Goal: Task Accomplishment & Management: Manage account settings

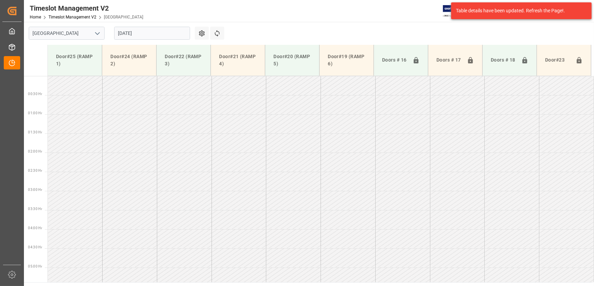
scroll to position [177, 0]
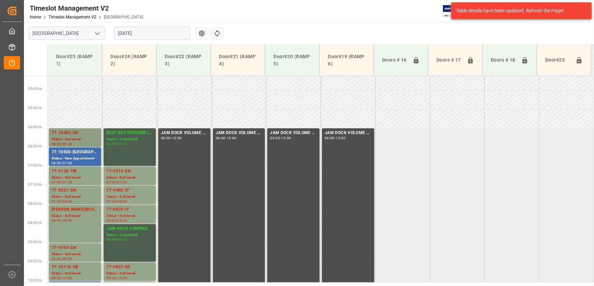
click at [86, 130] on div "77-10403-US" at bounding box center [75, 132] width 47 height 7
click at [80, 169] on div "77-9120-TW" at bounding box center [75, 171] width 47 height 7
click at [88, 197] on div "Status - Delivered" at bounding box center [75, 197] width 47 height 6
click at [89, 150] on div "77-10505-[GEOGRAPHIC_DATA]" at bounding box center [75, 152] width 47 height 7
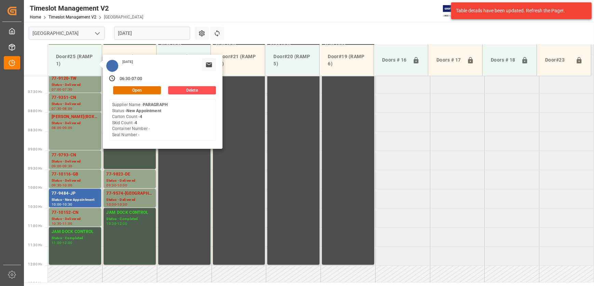
scroll to position [270, 0]
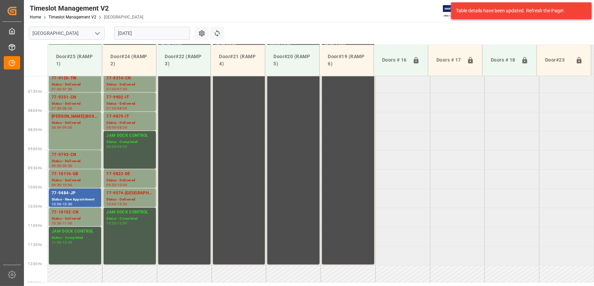
click at [81, 172] on div "77-10116-GB" at bounding box center [75, 173] width 47 height 7
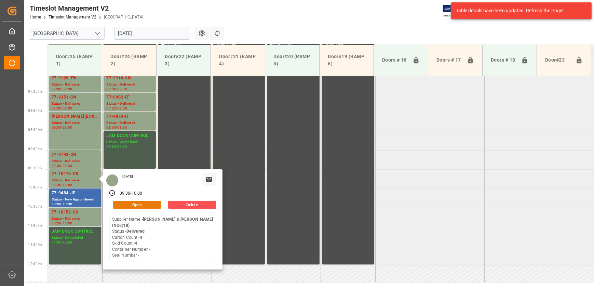
click at [153, 203] on button "Open" at bounding box center [137, 204] width 48 height 8
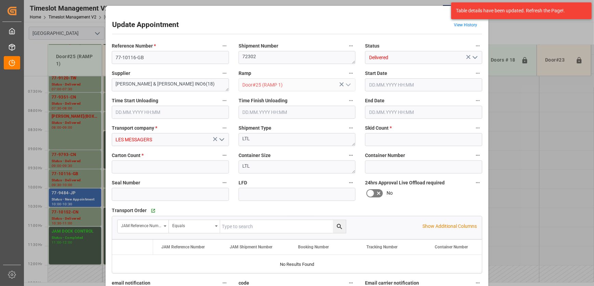
type input "4"
type input "[DATE] 09:30"
type input "[DATE] 09:45"
type input "[DATE] 10:00"
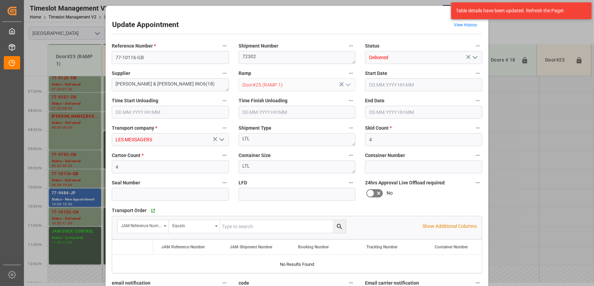
type input "[DATE] 19:25"
click at [158, 167] on input "4" at bounding box center [170, 166] width 117 height 13
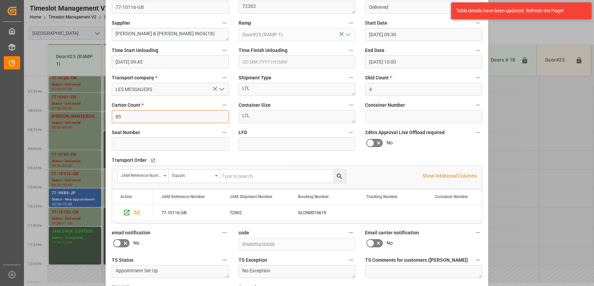
scroll to position [104, 0]
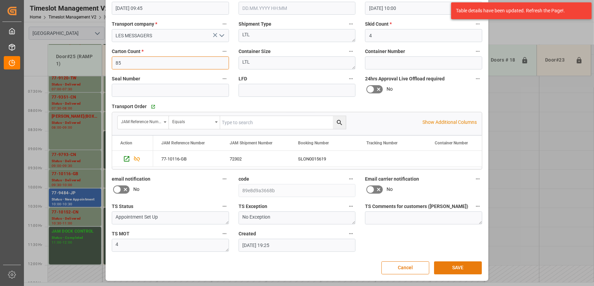
type input "85"
click at [455, 262] on button "SAVE" at bounding box center [458, 267] width 48 height 13
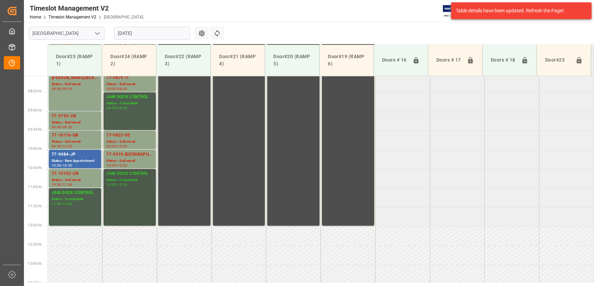
scroll to position [154, 0]
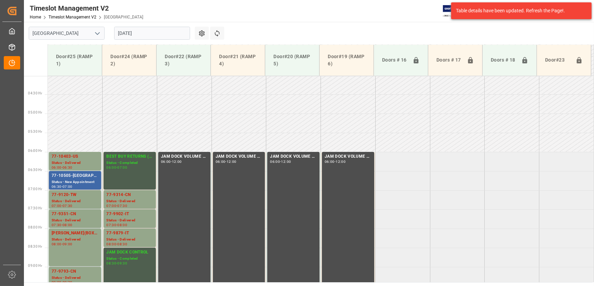
click at [75, 172] on div "77-10505-[GEOGRAPHIC_DATA]" at bounding box center [75, 175] width 47 height 7
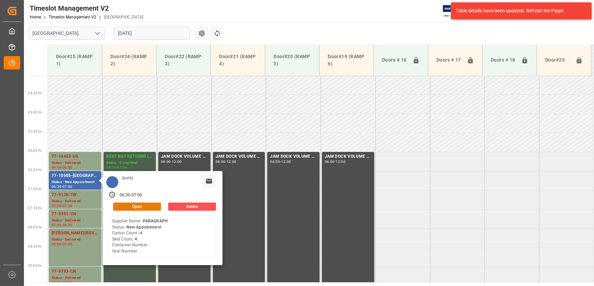
click at [149, 206] on button "Open" at bounding box center [137, 206] width 48 height 8
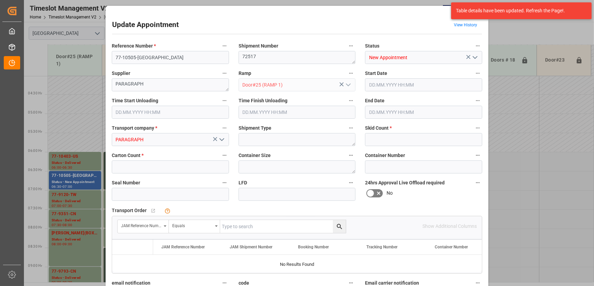
type input "4"
type input "[DATE] 06:30"
type input "[DATE] 07:00"
type input "[DATE] 13:21"
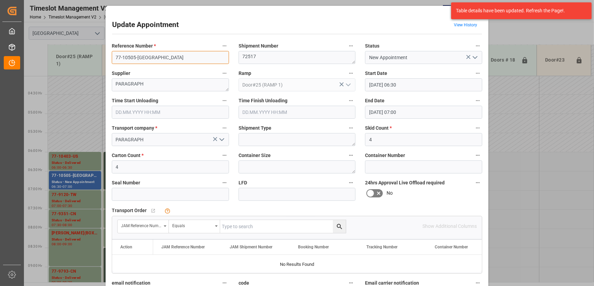
click at [131, 51] on input "77-10505-[GEOGRAPHIC_DATA]" at bounding box center [170, 57] width 117 height 13
click at [73, 155] on div "Update Appointment View History Reference Number * 77-10505-CA Shipment Number …" at bounding box center [297, 143] width 594 height 286
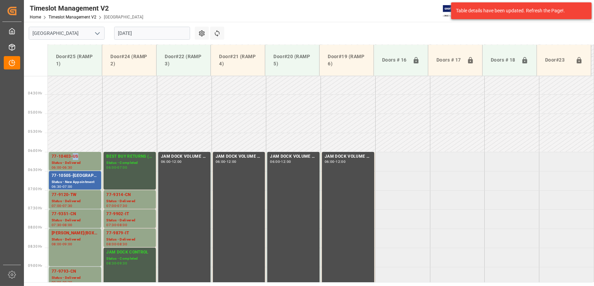
click at [73, 155] on div "77-10403-US" at bounding box center [75, 156] width 47 height 7
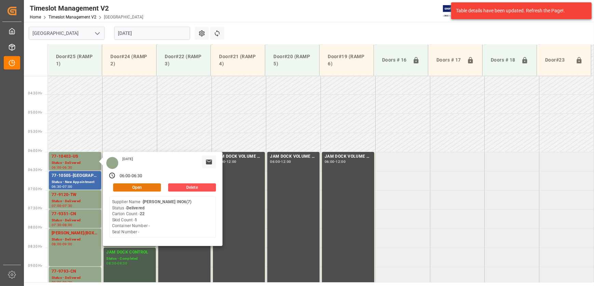
click at [147, 184] on button "Open" at bounding box center [137, 187] width 48 height 8
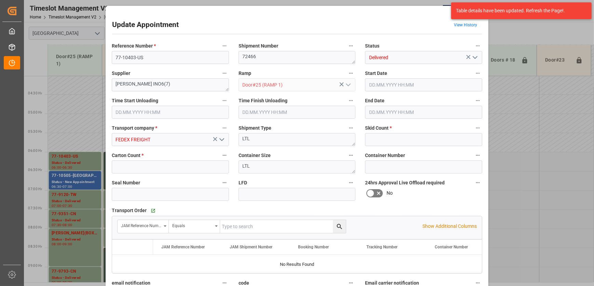
type input "1"
type input "22"
type input "[DATE] 06:00"
type input "[DATE] 10:45"
type input "[DATE] 11:00"
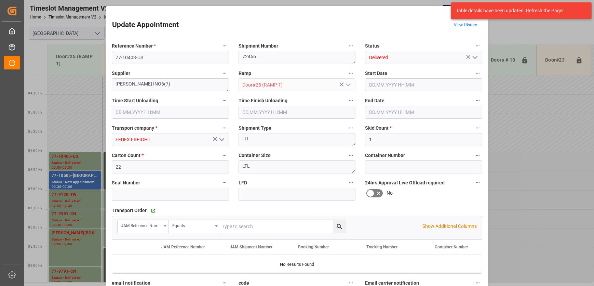
type input "[DATE] 06:30"
type input "[DATE] 12:24"
click at [149, 57] on input "77-10403-US" at bounding box center [170, 57] width 117 height 13
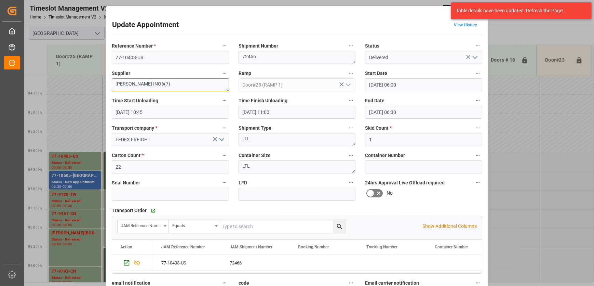
drag, startPoint x: 134, startPoint y: 81, endPoint x: 62, endPoint y: 78, distance: 71.8
click at [62, 79] on div "Update Appointment View History Reference Number * 77-10403-US Shipment Number …" at bounding box center [297, 143] width 594 height 286
click at [73, 195] on div "Update Appointment View History Reference Number * 77-10403-US Shipment Number …" at bounding box center [297, 143] width 594 height 286
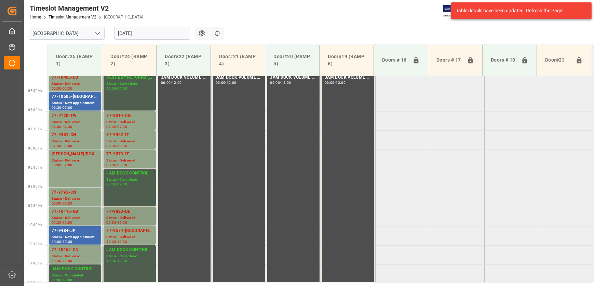
scroll to position [247, 0]
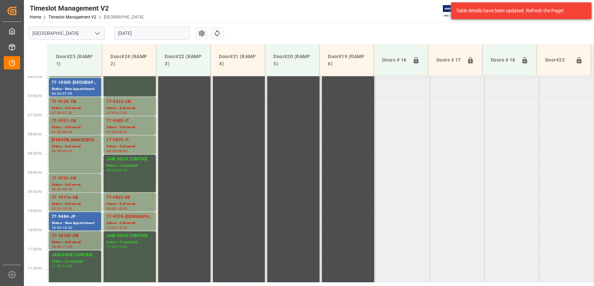
click at [83, 235] on div "77-10152-CN" at bounding box center [75, 235] width 47 height 7
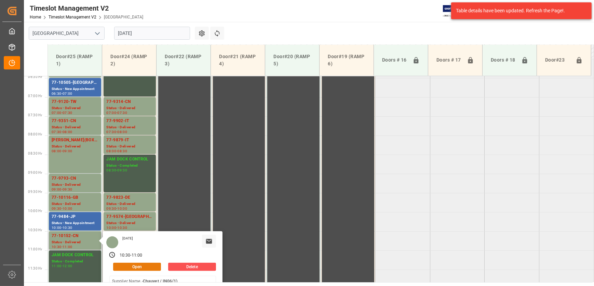
click at [127, 264] on button "Open" at bounding box center [137, 266] width 48 height 8
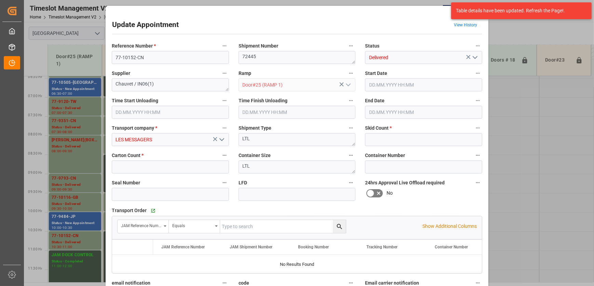
type input "1"
type input "7"
type input "[DATE] 10:30"
type input "[DATE] 09:45"
type input "[DATE] 11:00"
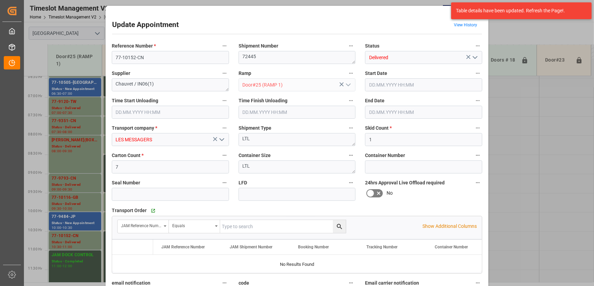
type input "[DATE] 19:34"
click at [148, 53] on input "77-10152-CN" at bounding box center [170, 57] width 117 height 13
drag, startPoint x: 379, startPoint y: 18, endPoint x: 328, endPoint y: 52, distance: 61.5
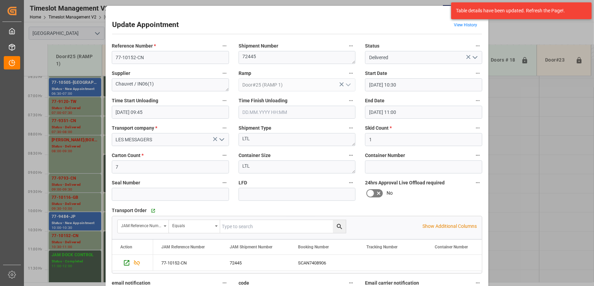
click at [379, 18] on div "Update Appointment View History Reference Number * 77-10152-CN Shipment Number …" at bounding box center [296, 195] width 379 height 375
click at [87, 223] on div "Update Appointment View History Reference Number * 77-10152-CN Shipment Number …" at bounding box center [297, 143] width 594 height 286
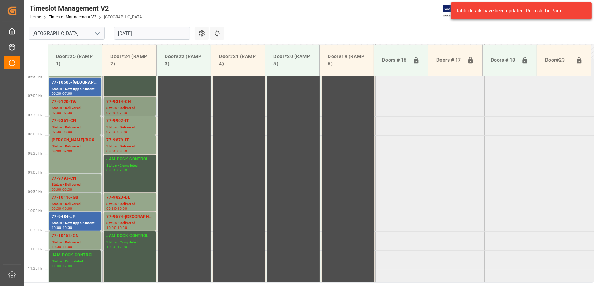
click at [143, 100] on div "77-9314-CN" at bounding box center [129, 101] width 47 height 7
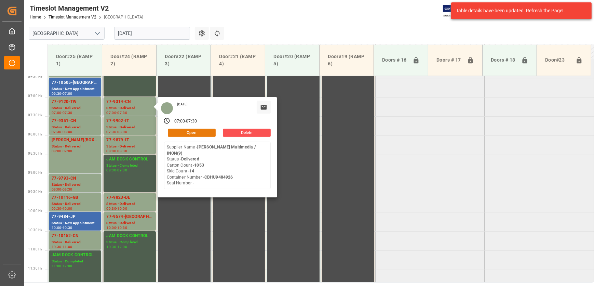
click at [182, 128] on button "Open" at bounding box center [192, 132] width 48 height 8
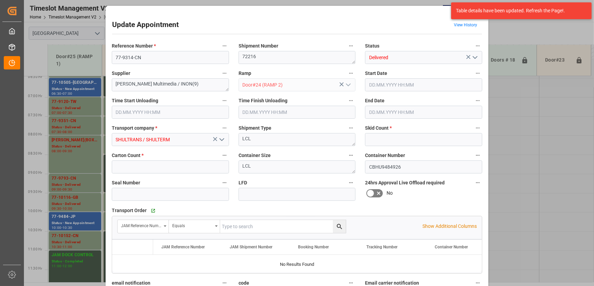
type input "14"
type input "1053"
type input "[DATE] 07:00"
type input "[DATE] 07:30"
type input "[DATE] 13:06"
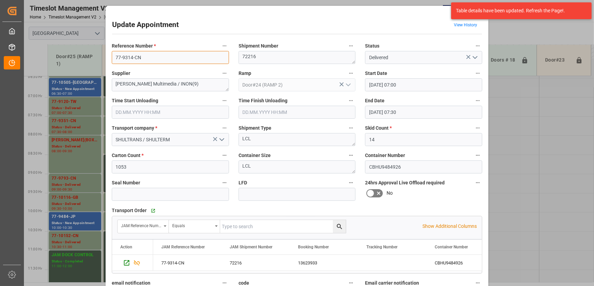
drag, startPoint x: 147, startPoint y: 55, endPoint x: 58, endPoint y: 54, distance: 88.5
click at [61, 55] on div "Update Appointment View History Reference Number * 77-9314-CN Shipment Number 7…" at bounding box center [297, 143] width 594 height 286
click at [77, 169] on div "Update Appointment View History Reference Number * 77-9314-CN Shipment Number 7…" at bounding box center [297, 143] width 594 height 286
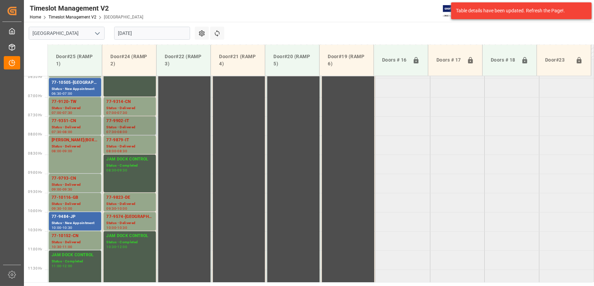
click at [125, 121] on div "77-9902-IT" at bounding box center [129, 120] width 47 height 7
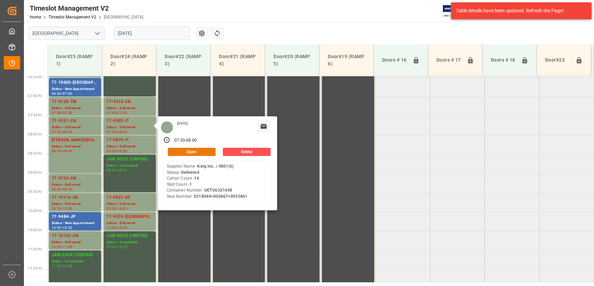
click at [203, 153] on button "Open" at bounding box center [192, 152] width 48 height 8
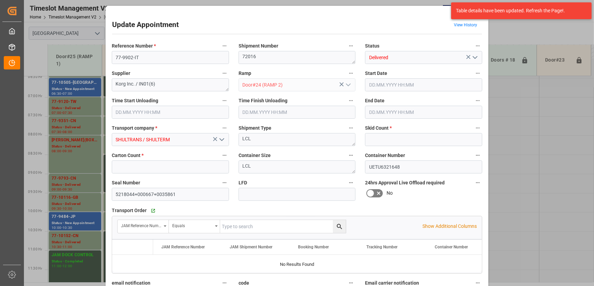
type input "1"
type input "14"
type input "[DATE] 07:30"
type input "[DATE] 08:00"
type input "[DATE] 13:07"
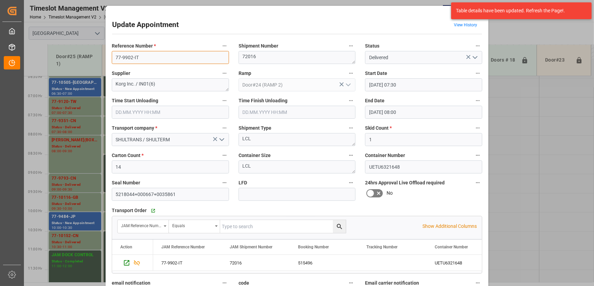
click at [153, 52] on input "77-9902-IT" at bounding box center [170, 57] width 117 height 13
drag, startPoint x: 409, startPoint y: 26, endPoint x: 423, endPoint y: 22, distance: 14.4
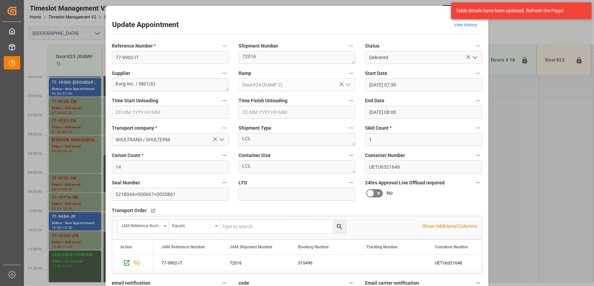
click at [409, 26] on div "Update Appointment View History" at bounding box center [297, 25] width 370 height 13
click at [504, 167] on div "Update Appointment View History Reference Number * 77-9902-IT Shipment Number 7…" at bounding box center [297, 143] width 594 height 286
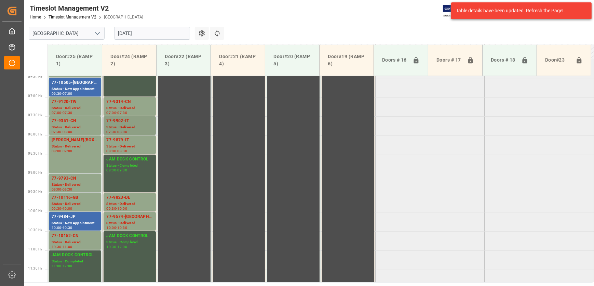
click at [133, 121] on div "77-9902-IT" at bounding box center [129, 120] width 47 height 7
click at [140, 117] on div "77-9902-IT" at bounding box center [129, 120] width 47 height 7
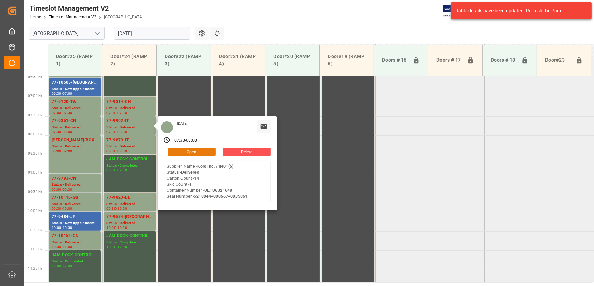
click at [195, 148] on button "Open" at bounding box center [192, 152] width 48 height 8
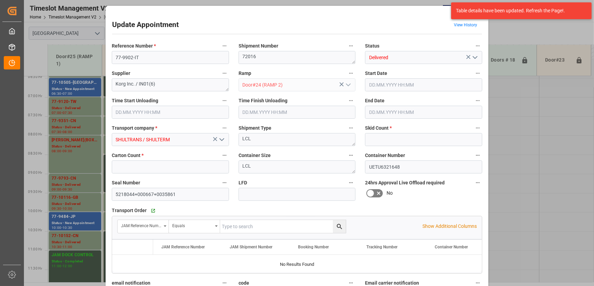
type input "1"
type input "14"
type input "[DATE] 07:30"
type input "[DATE] 08:00"
type input "[DATE] 13:07"
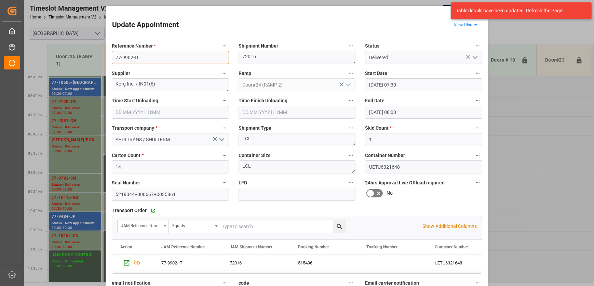
drag, startPoint x: 143, startPoint y: 54, endPoint x: 85, endPoint y: 56, distance: 58.8
click at [86, 56] on div "Update Appointment View History Reference Number * 77-9902-IT Shipment Number 7…" at bounding box center [297, 143] width 594 height 286
click at [543, 196] on div "Update Appointment View History Reference Number * 77-9902-IT Shipment Number 7…" at bounding box center [297, 143] width 594 height 286
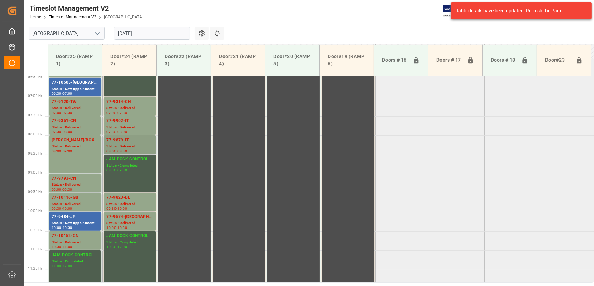
click at [132, 141] on div "77-9879-IT" at bounding box center [129, 140] width 47 height 7
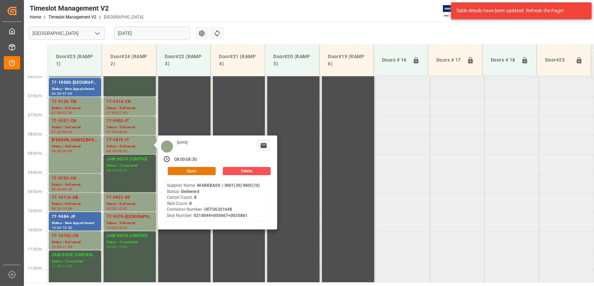
click at [184, 167] on button "Open" at bounding box center [192, 171] width 48 height 8
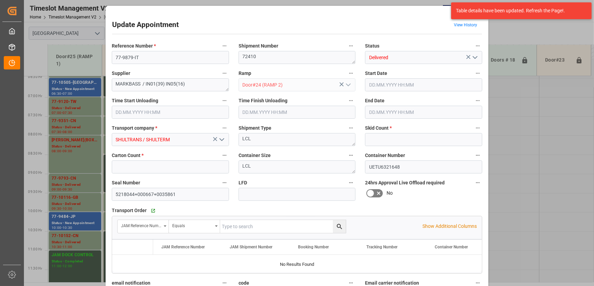
type input "8"
type input "[DATE] 08:00"
type input "[DATE] 08:30"
type input "[DATE] 13:08"
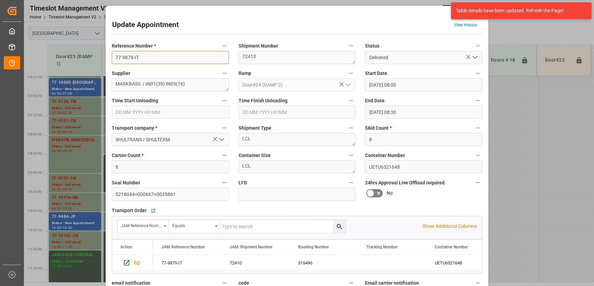
click at [156, 58] on input "77-9879-IT" at bounding box center [170, 57] width 117 height 13
click at [155, 58] on input "77-9879-IT" at bounding box center [170, 57] width 117 height 13
click at [130, 82] on textarea "MARKBASS / IN01(39) IN05(16)" at bounding box center [170, 84] width 117 height 13
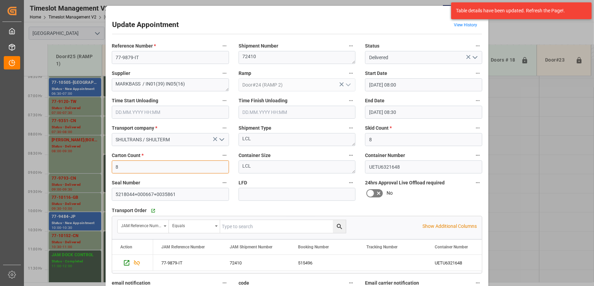
click at [143, 161] on input "8" at bounding box center [170, 166] width 117 height 13
type input "124"
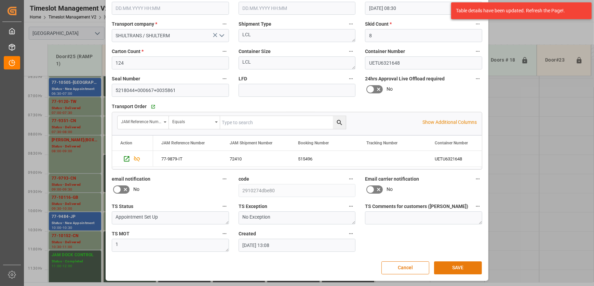
click at [471, 267] on button "SAVE" at bounding box center [458, 267] width 48 height 13
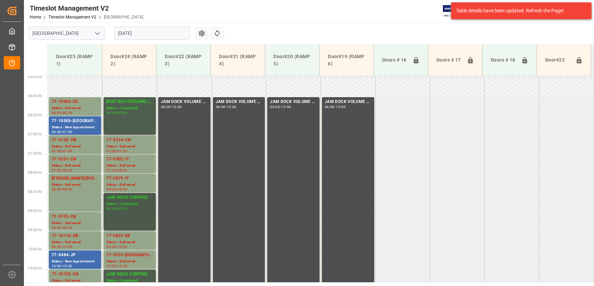
scroll to position [239, 0]
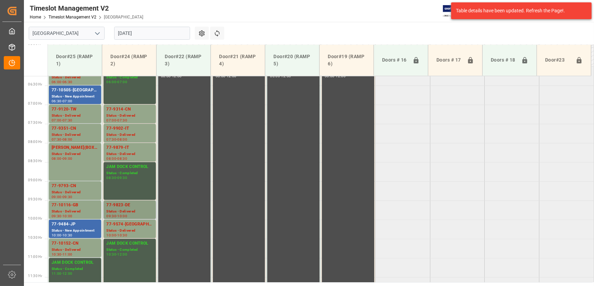
click at [143, 205] on div "77-9823-DE" at bounding box center [129, 204] width 47 height 7
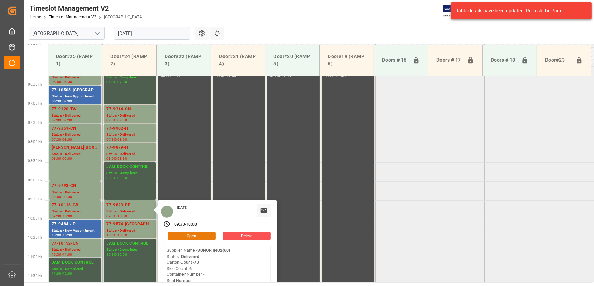
click at [187, 234] on button "Open" at bounding box center [192, 236] width 48 height 8
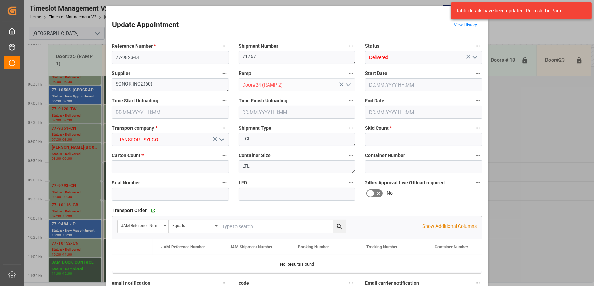
type input "6"
type input "73"
type input "[DATE] 09:30"
type input "[DATE] 08:30"
type input "[DATE] 10:00"
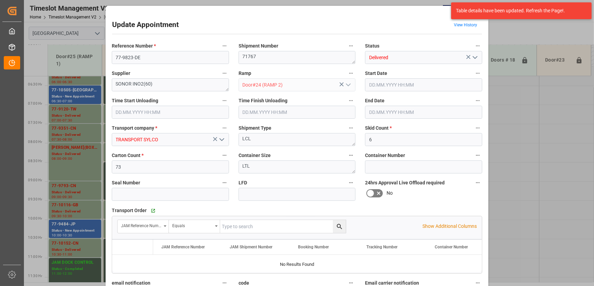
type input "[DATE] 10:00"
type input "[DATE] 20:19"
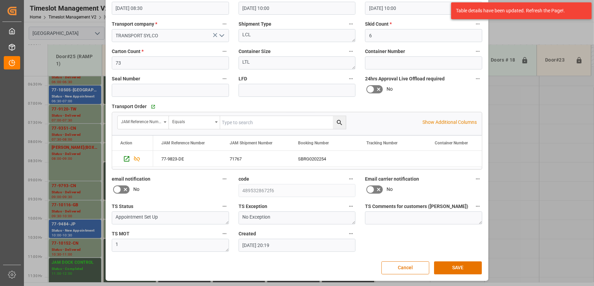
drag, startPoint x: 403, startPoint y: 269, endPoint x: 397, endPoint y: 267, distance: 6.3
click at [403, 269] on button "Cancel" at bounding box center [405, 267] width 48 height 13
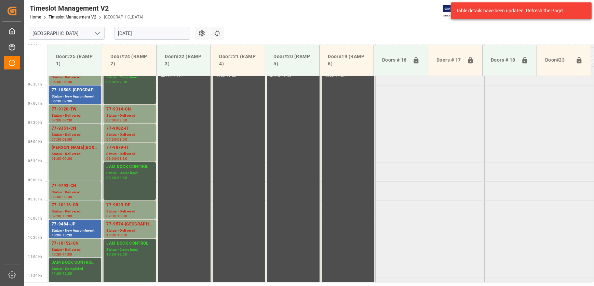
click at [172, 32] on input "[DATE]" at bounding box center [152, 33] width 76 height 13
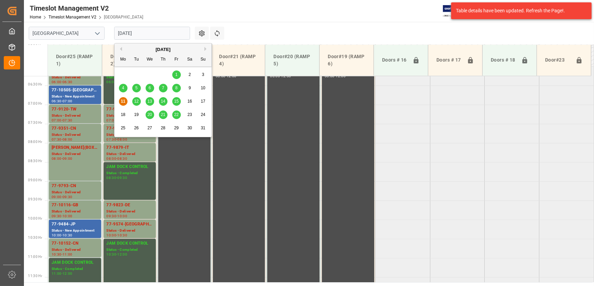
click at [137, 100] on span "12" at bounding box center [136, 101] width 4 height 5
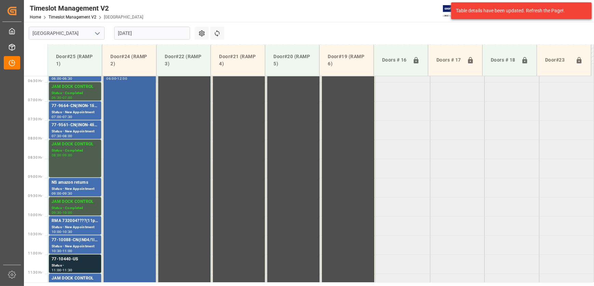
scroll to position [181, 0]
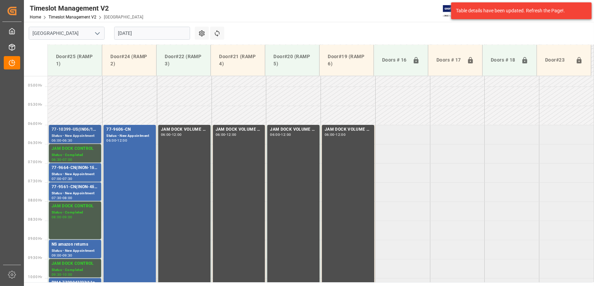
click at [78, 133] on div "Status - New Appointment" at bounding box center [75, 136] width 47 height 6
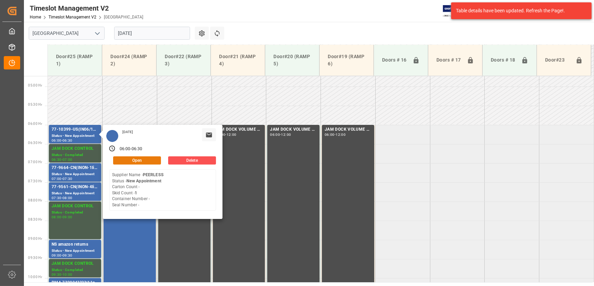
click at [153, 162] on button "Open" at bounding box center [137, 160] width 48 height 8
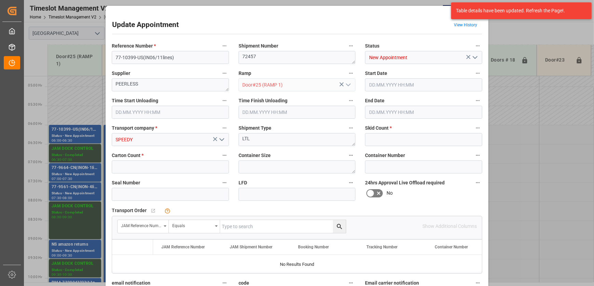
type input "1"
type input "0"
type input "[DATE] 06:00"
type input "[DATE] 06:30"
type input "[DATE] 18:06"
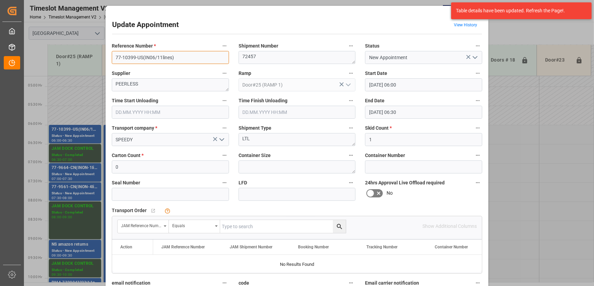
drag, startPoint x: 142, startPoint y: 57, endPoint x: 72, endPoint y: 57, distance: 70.0
click at [72, 57] on div "Update Appointment View History Reference Number * 77-10399-[GEOGRAPHIC_DATA](I…" at bounding box center [297, 143] width 594 height 286
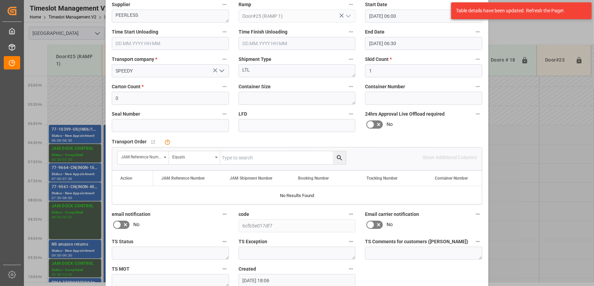
scroll to position [104, 0]
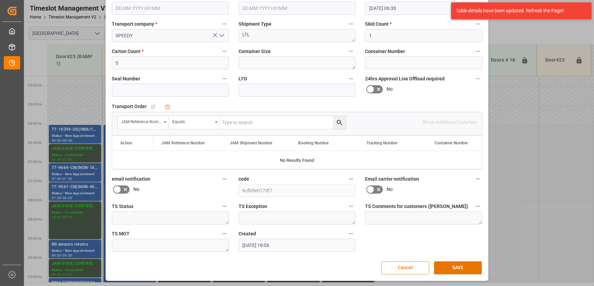
click at [404, 264] on button "Cancel" at bounding box center [405, 267] width 48 height 13
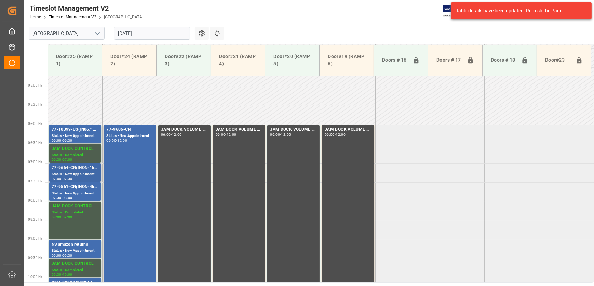
click at [72, 170] on div "77-9664-CN(INON-1line)" at bounding box center [75, 167] width 47 height 7
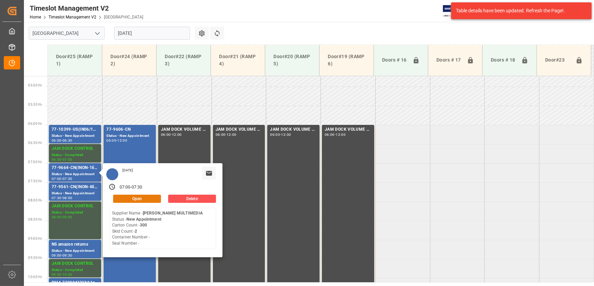
click at [140, 201] on button "Open" at bounding box center [137, 198] width 48 height 8
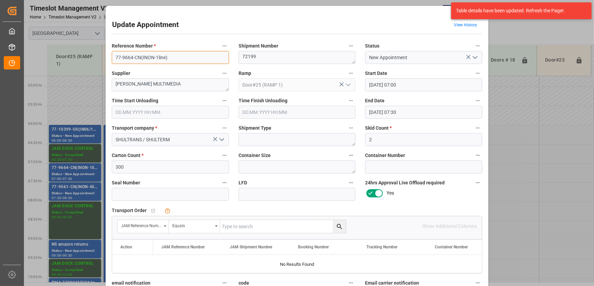
drag, startPoint x: 139, startPoint y: 58, endPoint x: 83, endPoint y: 59, distance: 55.7
click at [83, 59] on div "Update Appointment View History Reference Number * 77-9664-CN(INON-1line) Shipm…" at bounding box center [297, 143] width 594 height 286
click at [78, 188] on div "Update Appointment View History Reference Number * 77-9664-CN(INON-1line) Shipm…" at bounding box center [297, 143] width 594 height 286
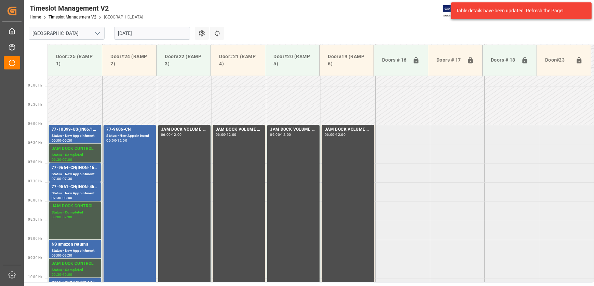
click at [77, 188] on div "77-9561-CN(INON-4lines)" at bounding box center [75, 186] width 47 height 7
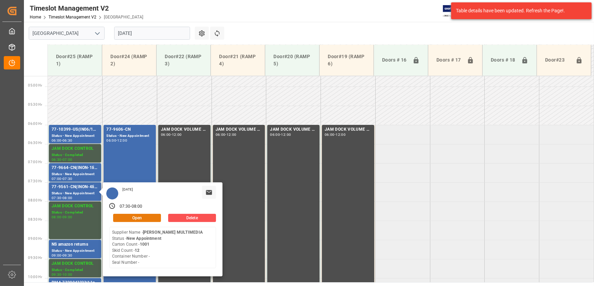
click at [147, 220] on button "Open" at bounding box center [137, 217] width 48 height 8
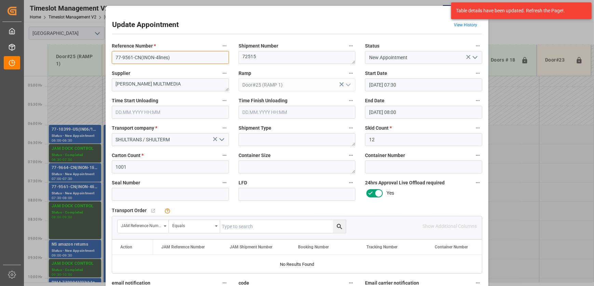
drag, startPoint x: 139, startPoint y: 58, endPoint x: 60, endPoint y: 58, distance: 78.5
click at [61, 58] on div "Update Appointment View History Reference Number * 77-9561-CN(INON-4lines) Ship…" at bounding box center [297, 143] width 594 height 286
click at [77, 249] on div "Update Appointment View History Reference Number * 77-9561-CN(INON-4lines) Ship…" at bounding box center [297, 143] width 594 height 286
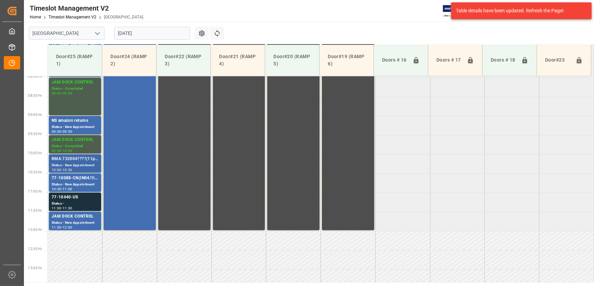
scroll to position [305, 0]
click at [82, 178] on div "77-10088-CN(IN04/1line)" at bounding box center [75, 177] width 47 height 7
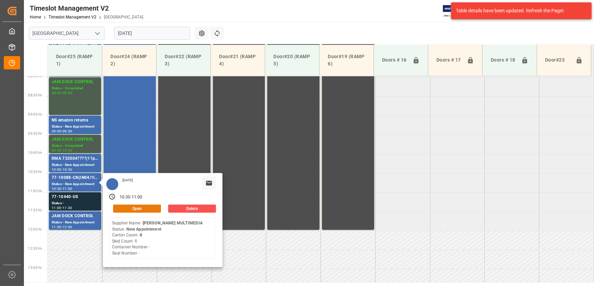
click at [141, 209] on button "Open" at bounding box center [137, 208] width 48 height 8
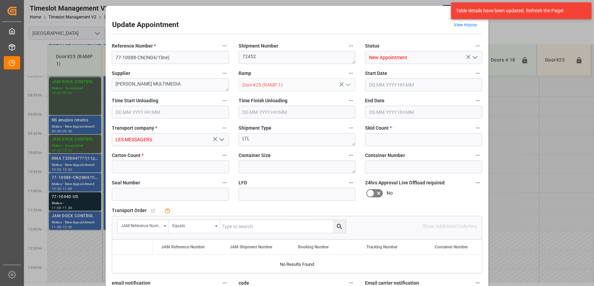
type input "1"
type input "8"
type input "[DATE] 10:30"
type input "[DATE] 11:00"
type input "[DATE] 17:56"
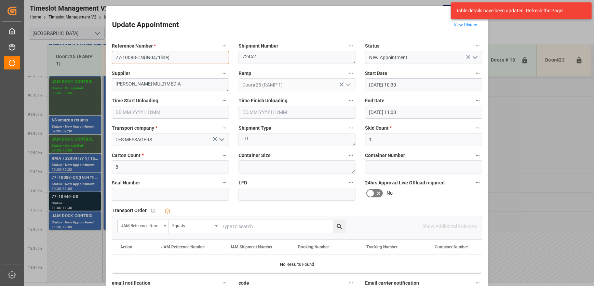
drag, startPoint x: 141, startPoint y: 58, endPoint x: 87, endPoint y: 57, distance: 54.6
click at [87, 57] on div "Update Appointment View History Reference Number * 77-10088-CN(IN04/1line) Ship…" at bounding box center [297, 143] width 594 height 286
click at [76, 199] on div "Update Appointment View History Reference Number * 77-10088-CN(IN04/1line) Ship…" at bounding box center [297, 143] width 594 height 286
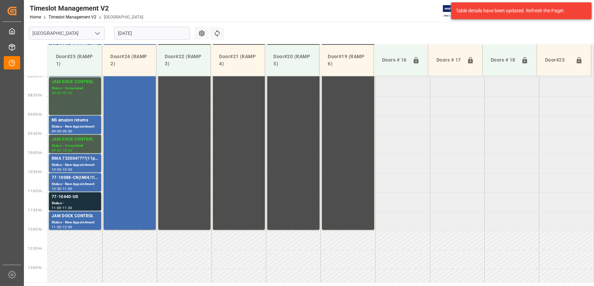
click at [76, 199] on div "77-10440-US" at bounding box center [75, 196] width 47 height 7
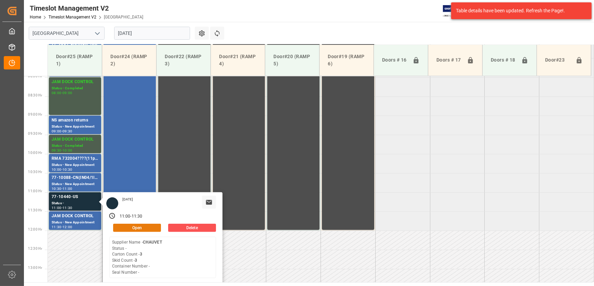
click at [143, 226] on button "Open" at bounding box center [137, 227] width 48 height 8
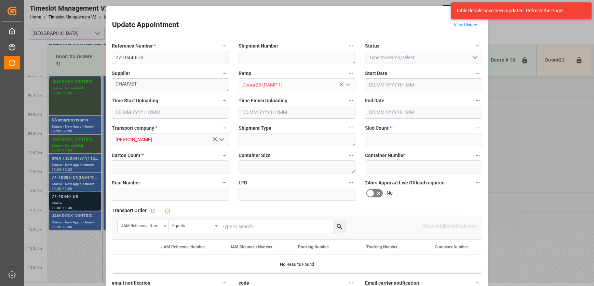
type input "3"
type input "[DATE] 11:00"
type input "[DATE] 11:30"
type input "[DATE] 13:13"
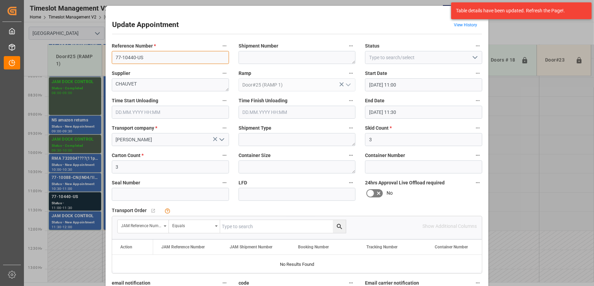
click at [164, 54] on input "77-10440-US" at bounding box center [170, 57] width 117 height 13
click at [164, 86] on textarea "CHAUVET" at bounding box center [170, 84] width 117 height 13
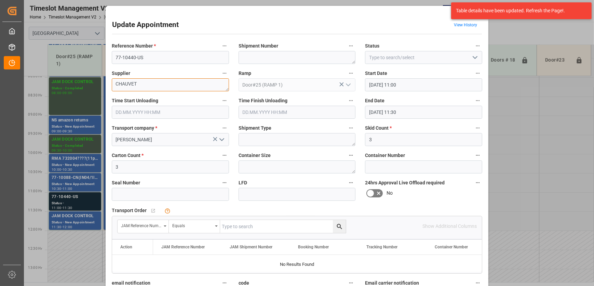
click at [164, 86] on textarea "CHAUVET" at bounding box center [170, 84] width 117 height 13
click at [143, 84] on textarea "CHAUVET" at bounding box center [170, 84] width 117 height 13
type textarea "CHAUVET INO6(24)"
click at [474, 55] on icon "open menu" at bounding box center [475, 57] width 8 height 8
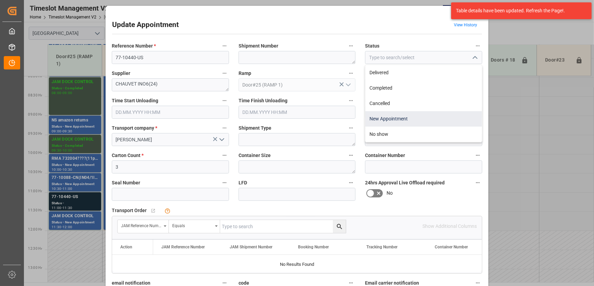
click at [423, 120] on div "New Appointment" at bounding box center [423, 118] width 116 height 15
type input "New Appointment"
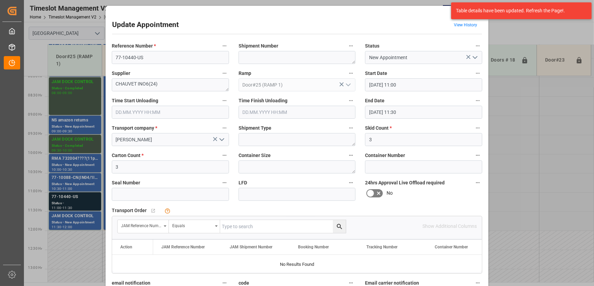
scroll to position [104, 0]
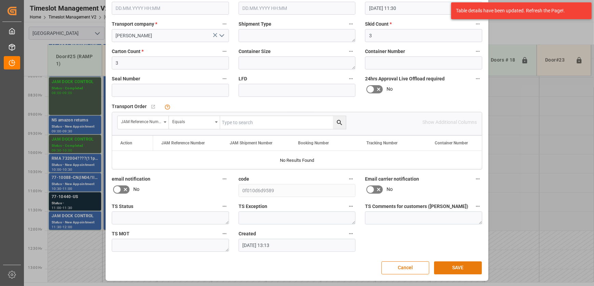
click at [455, 263] on button "SAVE" at bounding box center [458, 267] width 48 height 13
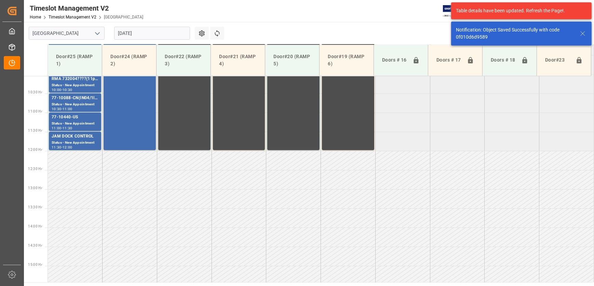
scroll to position [385, 0]
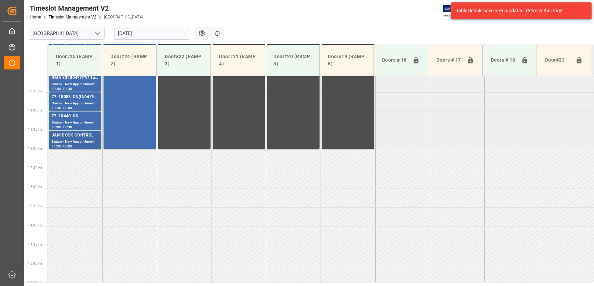
click at [89, 139] on div "Status - New Appointment" at bounding box center [75, 142] width 47 height 6
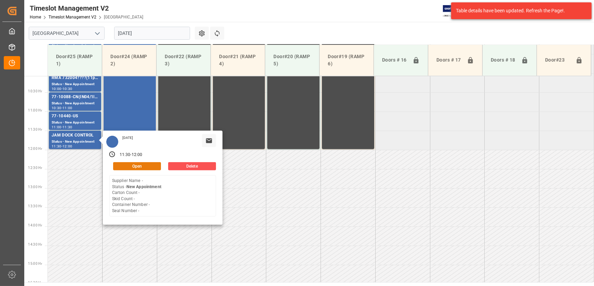
click at [143, 166] on button "Open" at bounding box center [137, 166] width 48 height 8
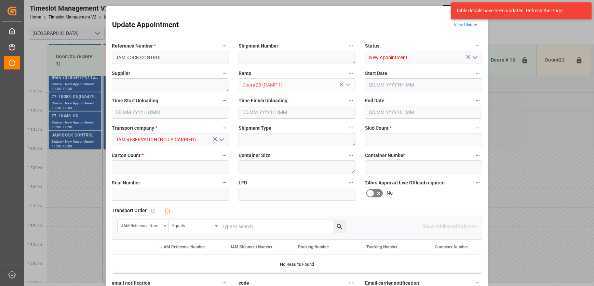
type input "0"
type input "[DATE] 11:30"
type input "[DATE] 12:00"
type input "[DATE] 18:08"
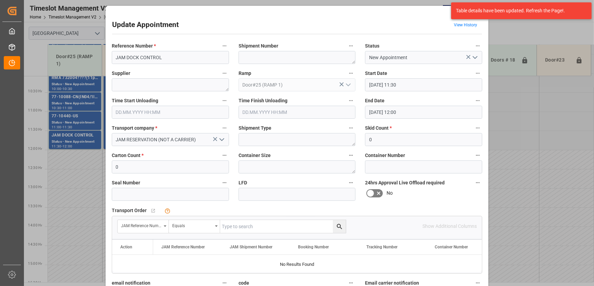
click at [473, 55] on icon "open menu" at bounding box center [475, 57] width 8 height 8
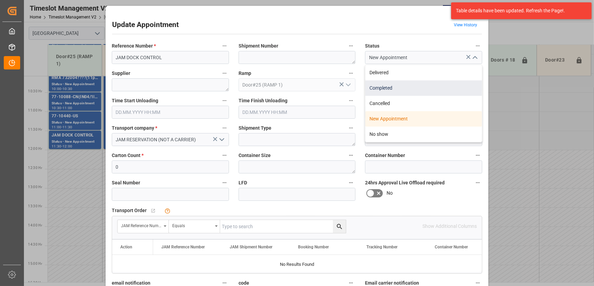
click at [441, 84] on div "Completed" at bounding box center [423, 87] width 116 height 15
type input "Completed"
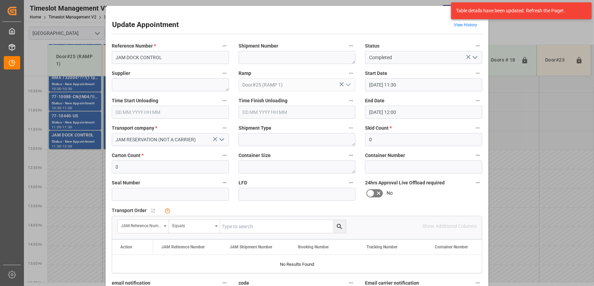
scroll to position [104, 0]
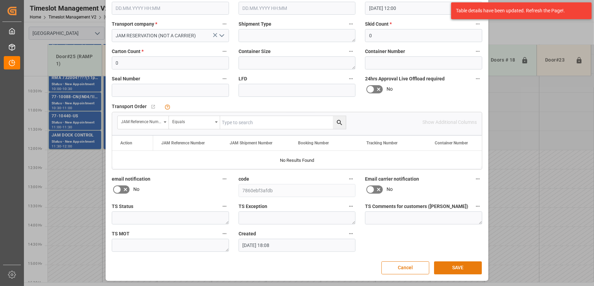
click at [451, 270] on button "SAVE" at bounding box center [458, 267] width 48 height 13
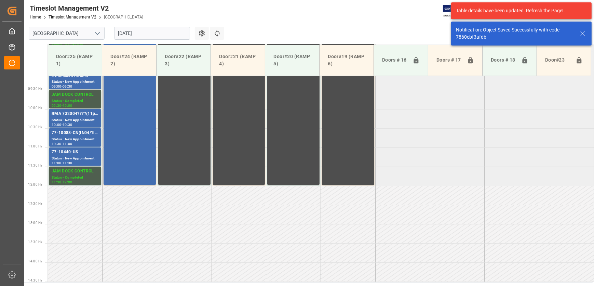
scroll to position [354, 0]
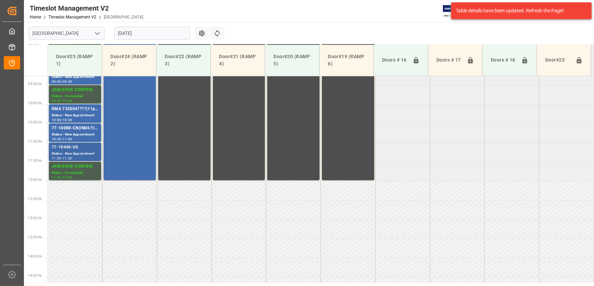
click at [84, 145] on div "77-10440-US" at bounding box center [75, 147] width 47 height 7
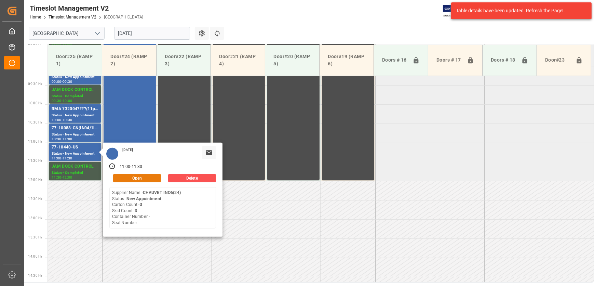
click at [147, 177] on button "Open" at bounding box center [137, 178] width 48 height 8
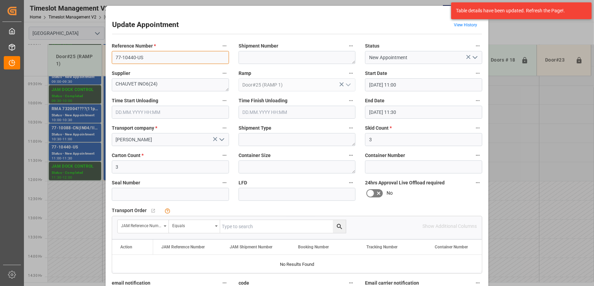
click at [168, 59] on input "77-10440-US" at bounding box center [170, 57] width 117 height 13
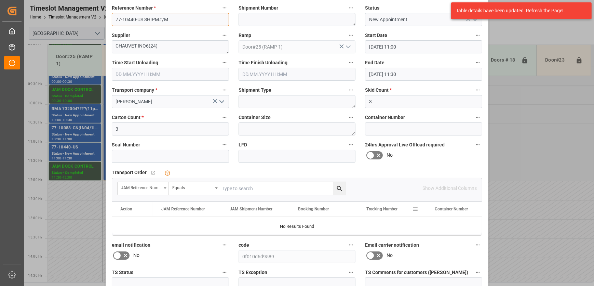
scroll to position [104, 0]
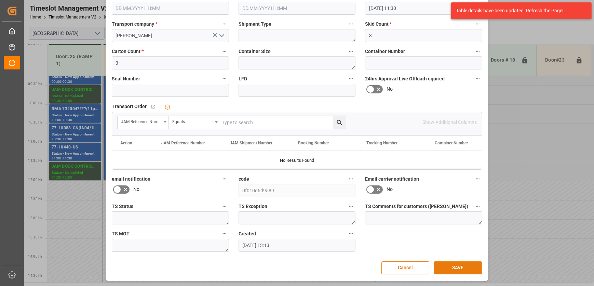
type input "77-10440-US SHIPM#/M"
click at [472, 269] on button "SAVE" at bounding box center [458, 267] width 48 height 13
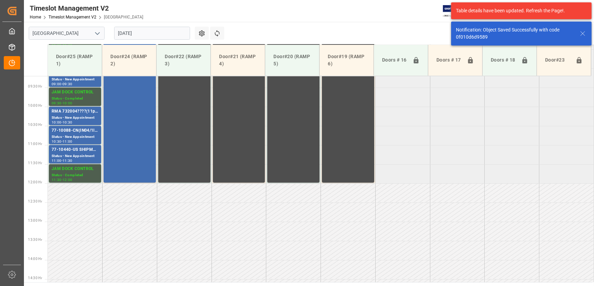
scroll to position [385, 0]
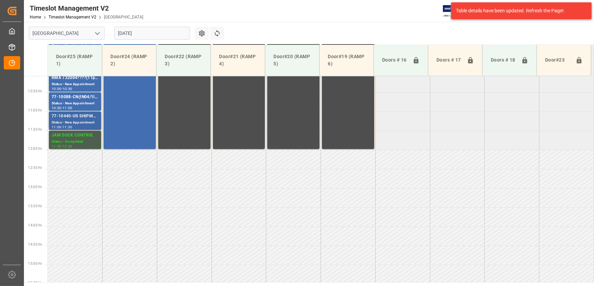
click at [88, 118] on div "77-10440-US SHIPM#/M" at bounding box center [75, 116] width 47 height 7
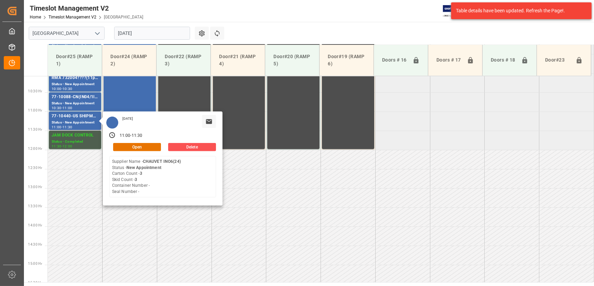
click at [142, 142] on div "[DATE] 11:00 - 11:30 Open Delete Supplier Name - CHAUVET INO6(24) Status - New …" at bounding box center [163, 158] width 120 height 94
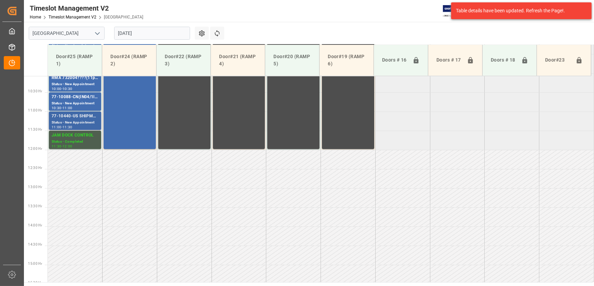
click at [83, 122] on div "Status - New Appointment" at bounding box center [75, 123] width 47 height 6
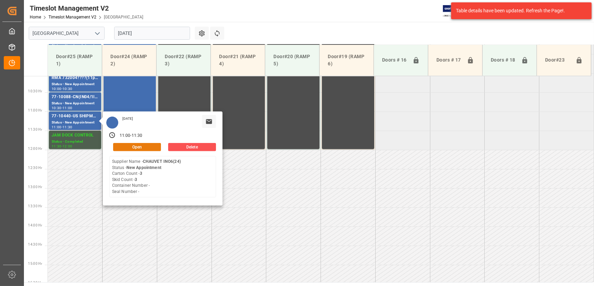
click at [156, 144] on button "Open" at bounding box center [137, 147] width 48 height 8
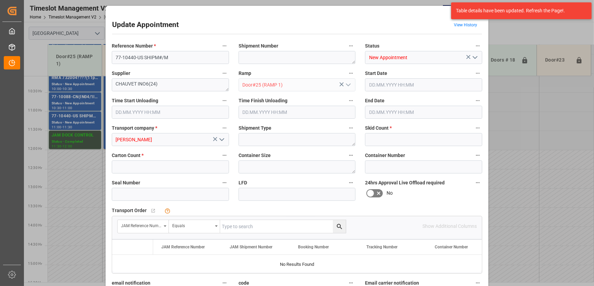
type input "3"
type input "[DATE] 11:00"
type input "[DATE] 11:30"
type input "[DATE] 13:13"
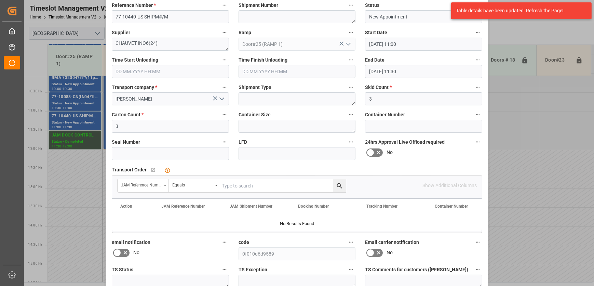
scroll to position [104, 0]
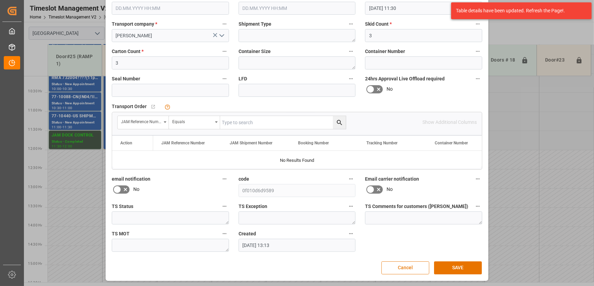
click at [409, 267] on button "Cancel" at bounding box center [405, 267] width 48 height 13
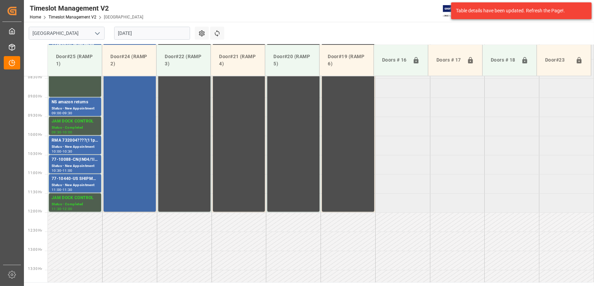
scroll to position [323, 0]
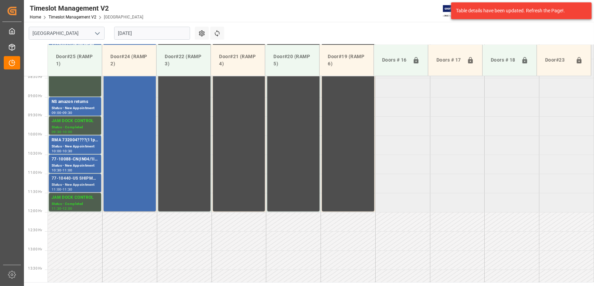
click at [80, 178] on div "77-10440-US SHIPM#/M" at bounding box center [75, 178] width 47 height 7
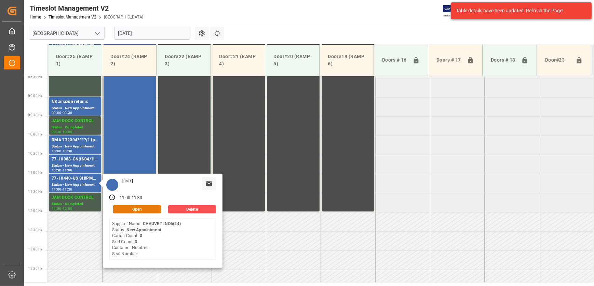
click at [146, 207] on button "Open" at bounding box center [137, 209] width 48 height 8
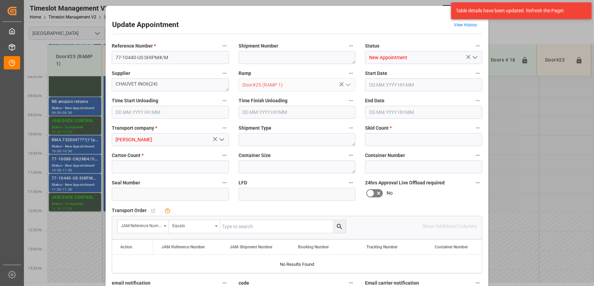
type input "3"
type input "[DATE] 11:00"
type input "[DATE] 11:30"
type input "[DATE] 13:13"
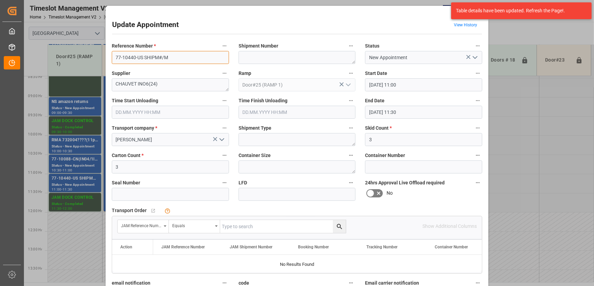
drag, startPoint x: 142, startPoint y: 57, endPoint x: 77, endPoint y: 59, distance: 64.6
click at [77, 59] on div "Update Appointment View History Reference Number * 77-10440-US SHIPM#/M Shipmen…" at bounding box center [297, 143] width 594 height 286
drag, startPoint x: 525, startPoint y: 106, endPoint x: 518, endPoint y: 81, distance: 25.8
click at [525, 106] on div "Update Appointment View History Reference Number * 77-10440-US SHIPM#/M Shipmen…" at bounding box center [297, 143] width 594 height 286
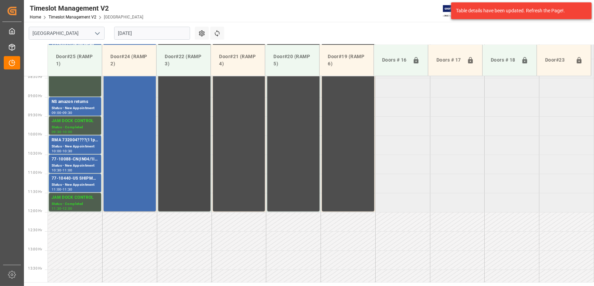
scroll to position [199, 0]
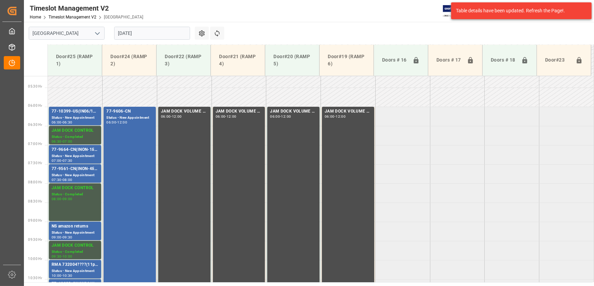
click at [149, 32] on input "[DATE]" at bounding box center [152, 33] width 76 height 13
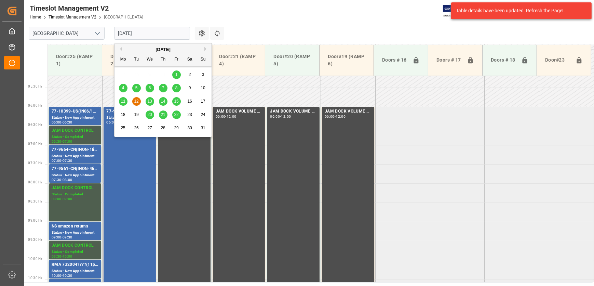
click at [149, 100] on span "13" at bounding box center [149, 101] width 4 height 5
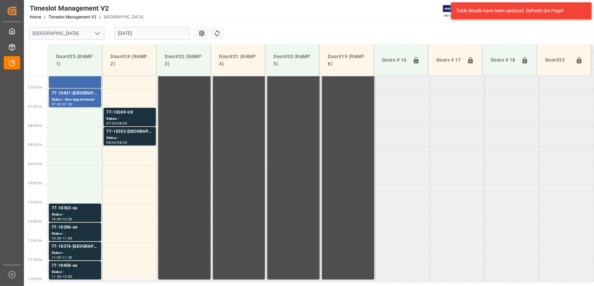
scroll to position [213, 0]
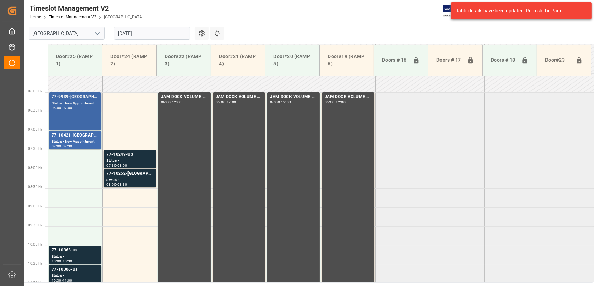
click at [55, 102] on div "Status - New Appointment" at bounding box center [75, 103] width 47 height 6
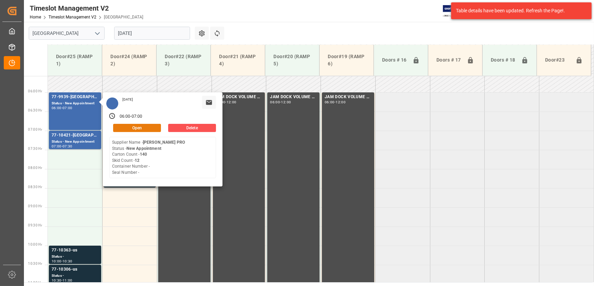
click at [119, 127] on button "Open" at bounding box center [137, 128] width 48 height 8
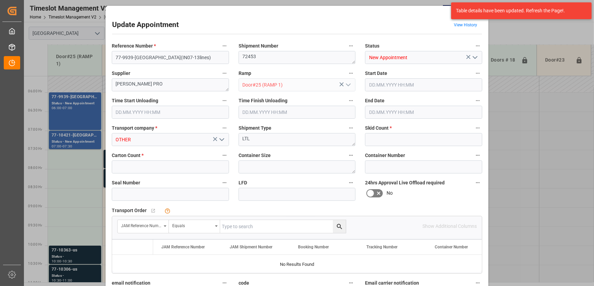
type input "12"
type input "140"
type input "[DATE] 06:00"
type input "[DATE] 07:00"
type input "[DATE] 11:29"
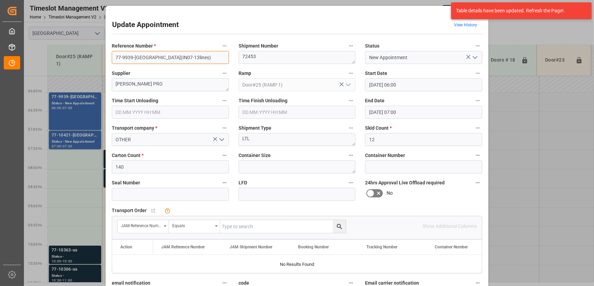
drag, startPoint x: 140, startPoint y: 56, endPoint x: 53, endPoint y: 48, distance: 87.4
click at [54, 48] on div "Update Appointment View History Reference Number * 77-9939-[GEOGRAPHIC_DATA](IN…" at bounding box center [297, 143] width 594 height 286
click at [67, 136] on div "Update Appointment View History Reference Number * 77-9939-[GEOGRAPHIC_DATA](IN…" at bounding box center [297, 143] width 594 height 286
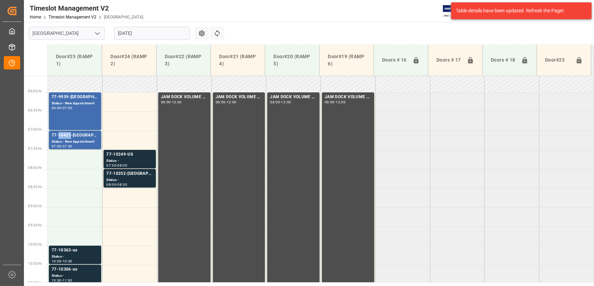
click at [67, 136] on div "77-10421-[GEOGRAPHIC_DATA](IN01-7LINES)" at bounding box center [75, 135] width 47 height 7
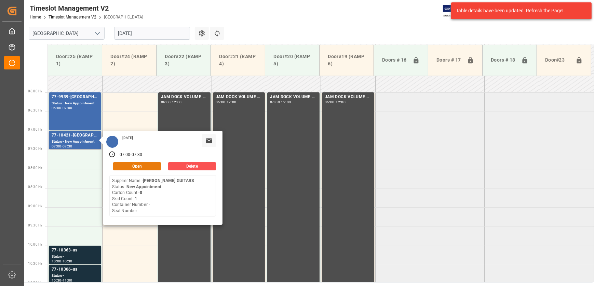
click at [154, 165] on button "Open" at bounding box center [137, 166] width 48 height 8
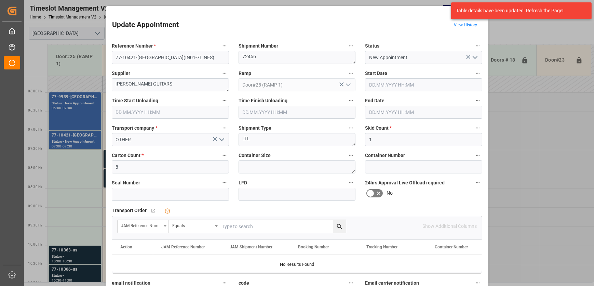
type input "[DATE] 07:00"
type input "[DATE] 07:30"
type input "[DATE] 11:34"
click at [140, 83] on textarea "[PERSON_NAME] GUITARS" at bounding box center [170, 84] width 117 height 13
drag, startPoint x: 140, startPoint y: 58, endPoint x: 72, endPoint y: 56, distance: 68.0
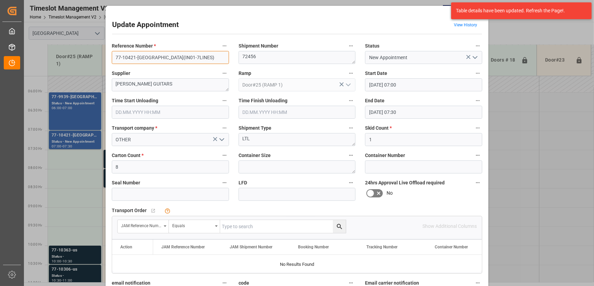
click at [74, 56] on div "Update Appointment View History Reference Number * 77-10421-[GEOGRAPHIC_DATA](I…" at bounding box center [297, 143] width 594 height 286
drag, startPoint x: 141, startPoint y: 82, endPoint x: 68, endPoint y: 85, distance: 73.1
click at [68, 85] on div "Update Appointment View History Reference Number * 77-10421-[GEOGRAPHIC_DATA](I…" at bounding box center [297, 143] width 594 height 286
drag, startPoint x: 181, startPoint y: 81, endPoint x: 65, endPoint y: 82, distance: 116.1
click at [68, 82] on div "Update Appointment View History Reference Number * 77-10421-[GEOGRAPHIC_DATA](I…" at bounding box center [297, 143] width 594 height 286
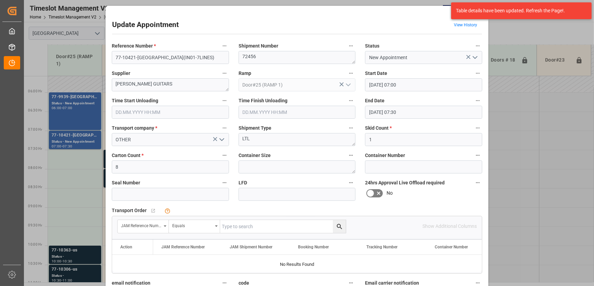
click at [71, 214] on div "Update Appointment View History Reference Number * 77-10421-[GEOGRAPHIC_DATA](I…" at bounding box center [297, 143] width 594 height 286
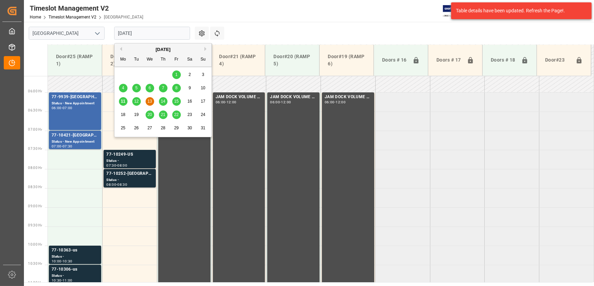
click at [146, 34] on input "[DATE]" at bounding box center [152, 33] width 76 height 13
click at [135, 99] on span "12" at bounding box center [136, 101] width 4 height 5
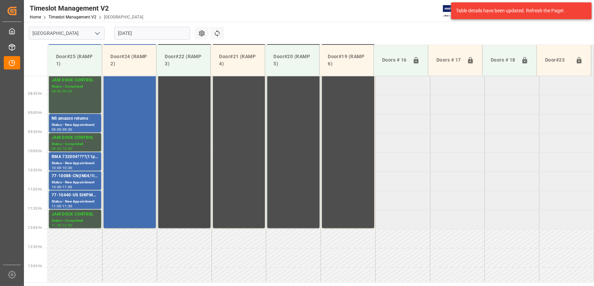
scroll to position [182, 0]
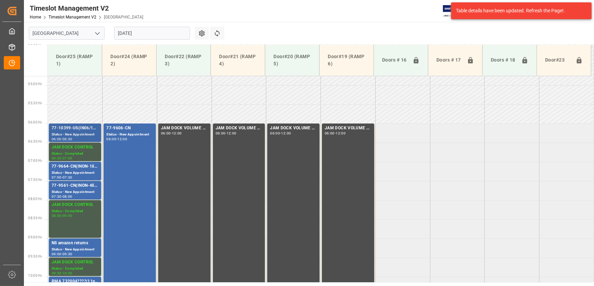
click at [88, 133] on div "Status - New Appointment" at bounding box center [75, 134] width 47 height 6
click at [82, 170] on div "Status - New Appointment" at bounding box center [75, 173] width 47 height 6
click at [81, 184] on div "77-9561-CN(INON-4lines)" at bounding box center [75, 185] width 47 height 7
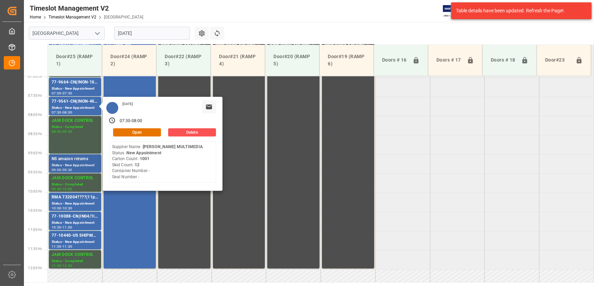
scroll to position [275, 0]
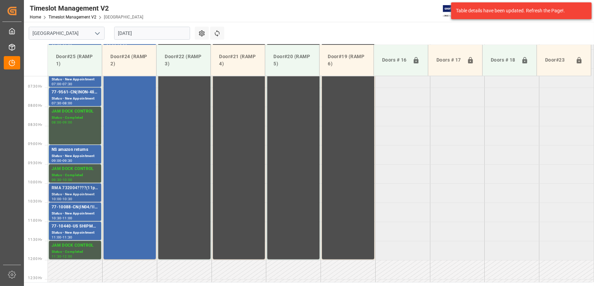
click at [70, 191] on div "Status - New Appointment" at bounding box center [75, 194] width 47 height 6
click at [74, 213] on div "Status - New Appointment" at bounding box center [75, 213] width 47 height 6
click at [75, 229] on div "Status - New Appointment" at bounding box center [75, 232] width 47 height 6
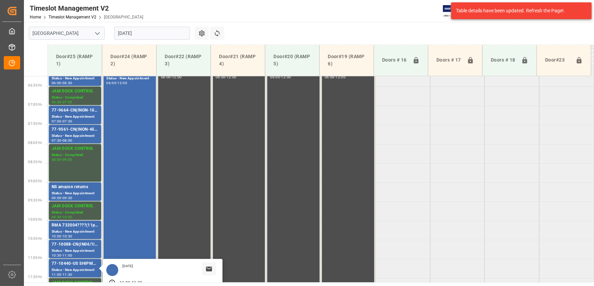
scroll to position [182, 0]
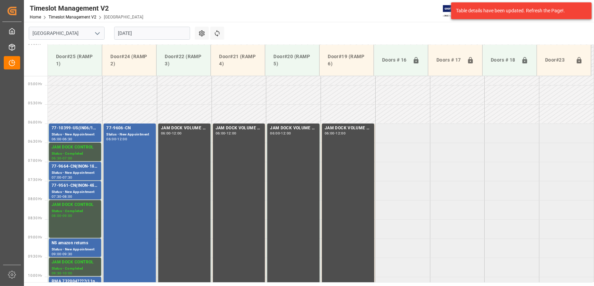
click at [146, 32] on input "[DATE]" at bounding box center [152, 33] width 76 height 13
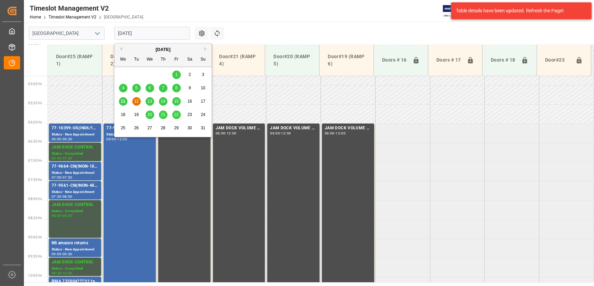
click at [150, 103] on span "13" at bounding box center [149, 101] width 4 height 5
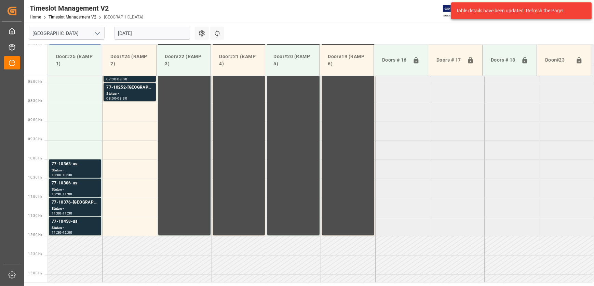
scroll to position [244, 0]
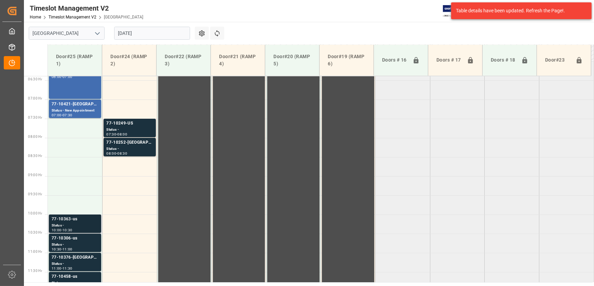
click at [82, 220] on div "77-10363-us" at bounding box center [75, 218] width 47 height 7
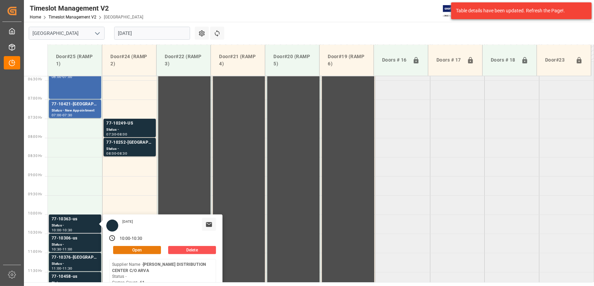
click at [143, 253] on button "Open" at bounding box center [137, 250] width 48 height 8
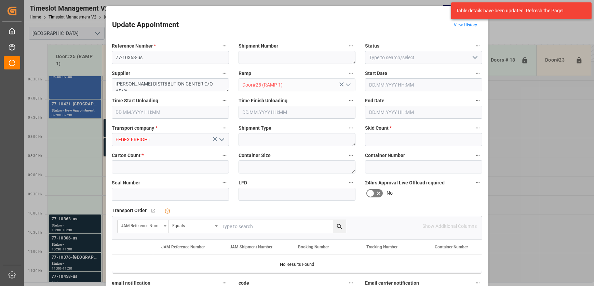
type input "6"
type input "61"
type input "[DATE] 10:00"
type input "[DATE] 10:30"
type input "[DATE] 12:47"
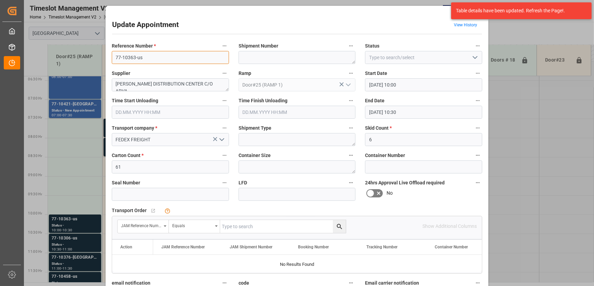
drag, startPoint x: 150, startPoint y: 55, endPoint x: 84, endPoint y: 61, distance: 65.9
click at [85, 61] on div "Update Appointment View History Reference Number * 77-10363-us Shipment Number …" at bounding box center [297, 143] width 594 height 286
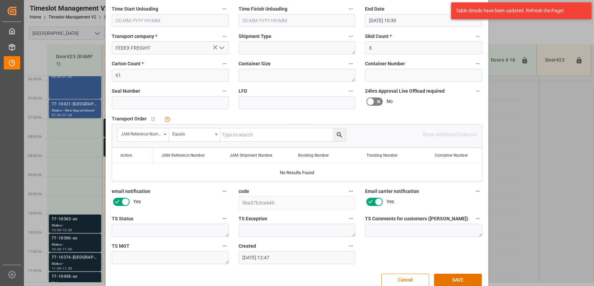
scroll to position [93, 0]
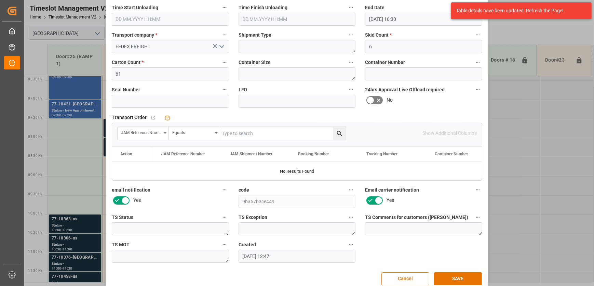
click at [276, 131] on input "text" at bounding box center [283, 133] width 126 height 13
paste input "77-10363-us"
type input "77-10363-us"
click at [336, 127] on button "search button" at bounding box center [339, 133] width 13 height 13
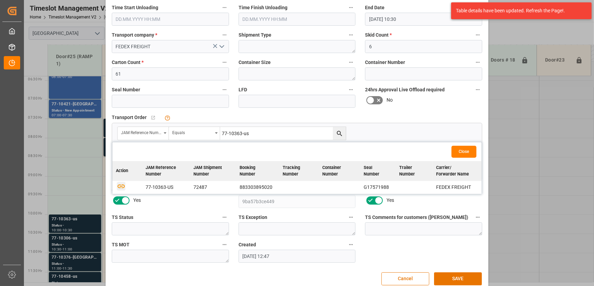
click at [120, 186] on td at bounding box center [127, 187] width 30 height 13
click at [120, 184] on icon "button" at bounding box center [121, 185] width 9 height 9
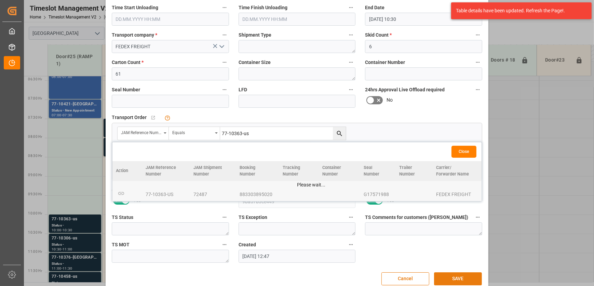
click at [449, 275] on button "SAVE" at bounding box center [458, 278] width 48 height 13
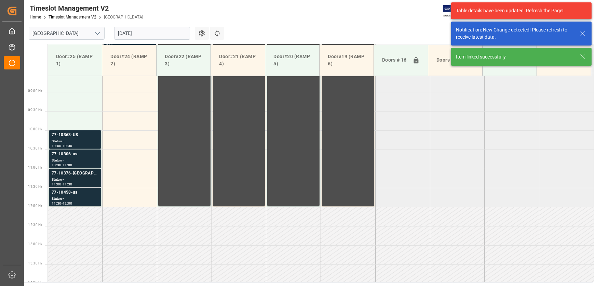
scroll to position [347, 0]
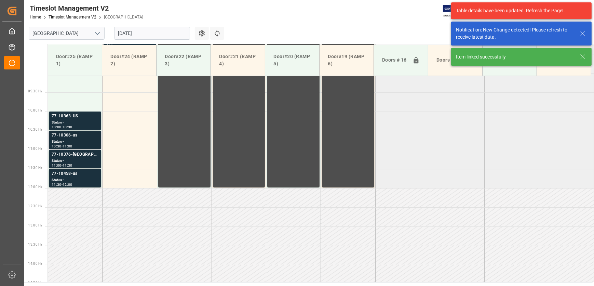
click at [75, 139] on div "Status -" at bounding box center [75, 142] width 47 height 6
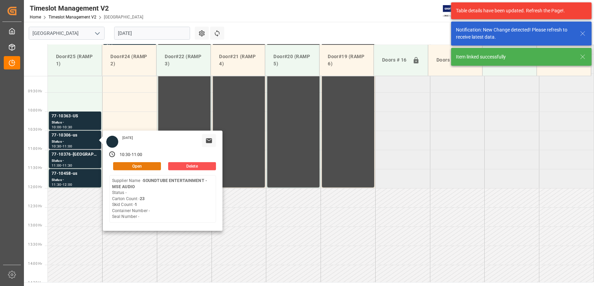
click at [147, 167] on button "Open" at bounding box center [137, 166] width 48 height 8
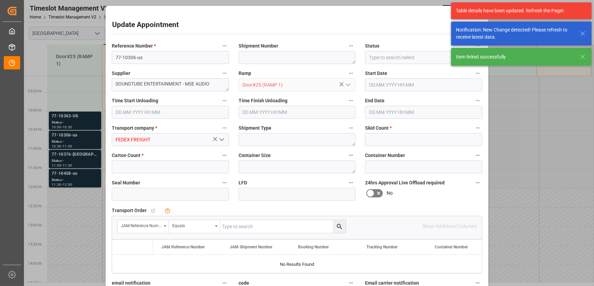
type input "1"
type input "23"
type input "[DATE] 10:30"
type input "[DATE] 11:00"
type input "[DATE] 12:48"
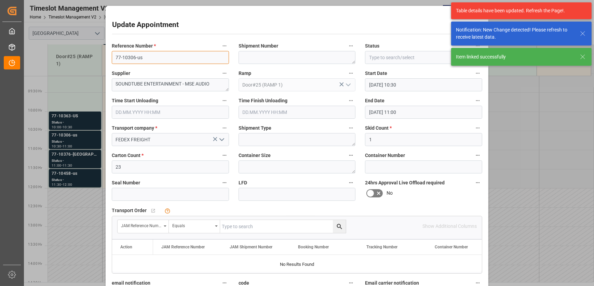
drag, startPoint x: 149, startPoint y: 55, endPoint x: 61, endPoint y: 57, distance: 87.8
click at [62, 57] on div "Update Appointment View History Reference Number * 77-10306-us Shipment Number …" at bounding box center [297, 143] width 594 height 286
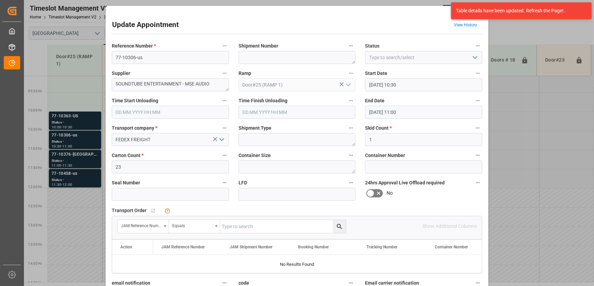
click at [246, 228] on input "text" at bounding box center [283, 226] width 126 height 13
paste input "77-10306-us"
type input "77-10306-us"
click at [339, 225] on icon "search button" at bounding box center [338, 225] width 5 height 5
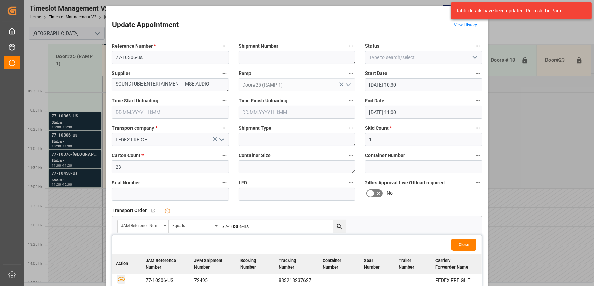
click at [117, 280] on icon "button" at bounding box center [121, 278] width 9 height 9
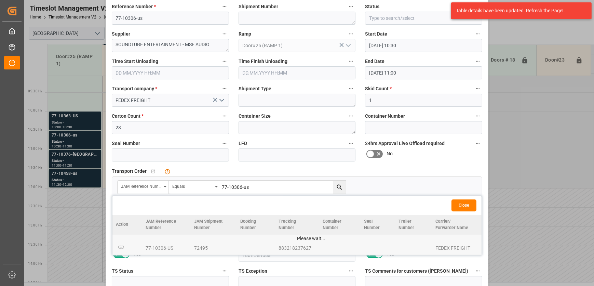
scroll to position [104, 0]
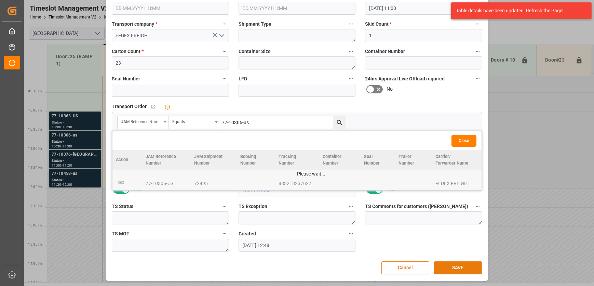
click at [456, 263] on button "SAVE" at bounding box center [458, 267] width 48 height 13
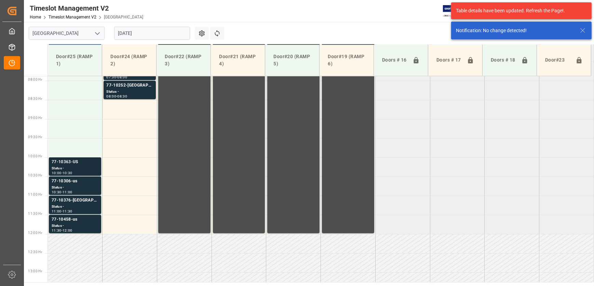
scroll to position [347, 0]
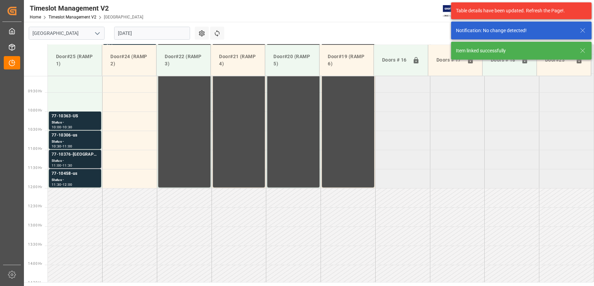
click at [60, 157] on div "77-10376-[GEOGRAPHIC_DATA]" at bounding box center [75, 154] width 47 height 7
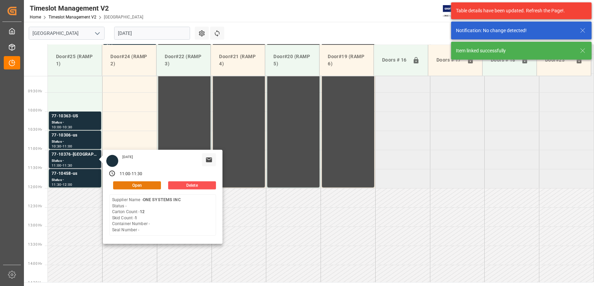
click at [120, 187] on button "Open" at bounding box center [137, 185] width 48 height 8
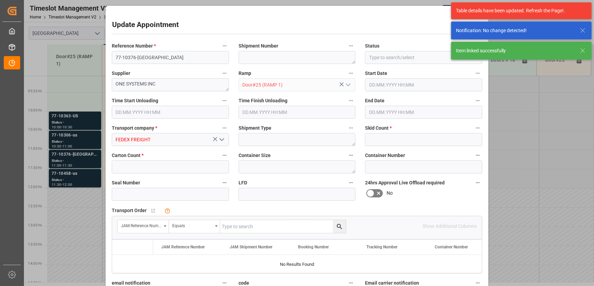
type input "1"
type input "12"
type input "[DATE] 11:00"
type input "[DATE] 11:30"
type input "[DATE] 12:49"
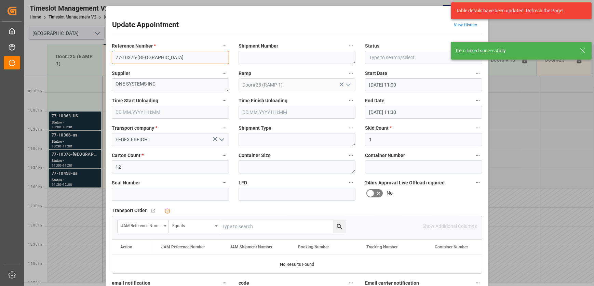
drag, startPoint x: 150, startPoint y: 57, endPoint x: 69, endPoint y: 67, distance: 81.8
click at [69, 67] on div "Update Appointment View History Reference Number * 77-10376-US Shipment Number …" at bounding box center [297, 143] width 594 height 286
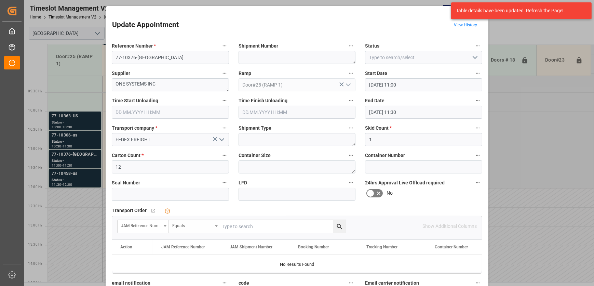
click at [190, 224] on div "Equals" at bounding box center [192, 225] width 40 height 8
click at [190, 269] on div "Fuzzy search" at bounding box center [220, 272] width 102 height 14
click at [238, 223] on input "text" at bounding box center [283, 226] width 126 height 13
paste input "77-10376-[GEOGRAPHIC_DATA]"
type input "77-10376-[GEOGRAPHIC_DATA]"
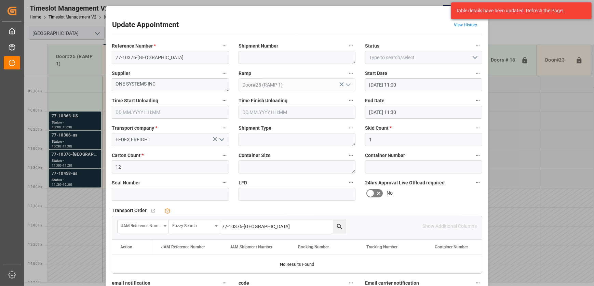
click at [340, 227] on icon "search button" at bounding box center [339, 226] width 7 height 7
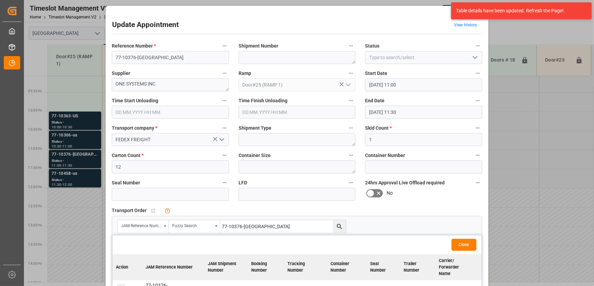
click at [120, 283] on icon "button" at bounding box center [121, 287] width 9 height 9
click at [75, 174] on div "Update Appointment View History Reference Number * 77-10376-US Shipment Number …" at bounding box center [297, 143] width 594 height 286
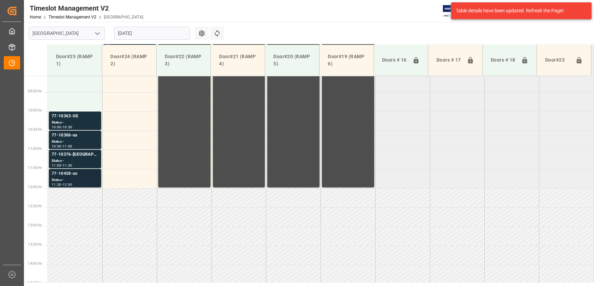
click at [77, 175] on div "77-10458-us" at bounding box center [75, 173] width 47 height 7
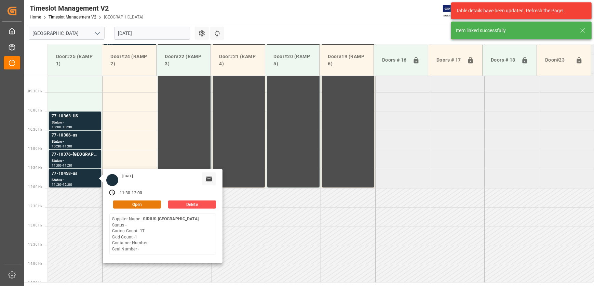
click at [144, 203] on button "Open" at bounding box center [137, 204] width 48 height 8
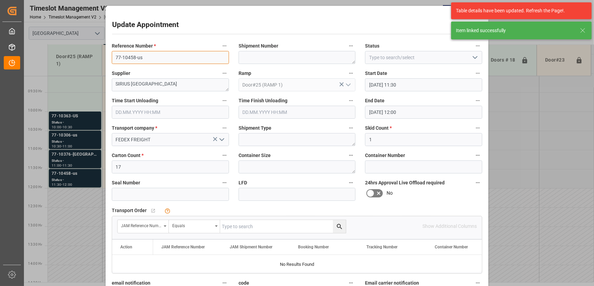
drag, startPoint x: 147, startPoint y: 59, endPoint x: 45, endPoint y: 59, distance: 102.1
click at [46, 59] on div "Update Appointment View History Reference Number * 77-10458-us Shipment Number …" at bounding box center [297, 143] width 594 height 286
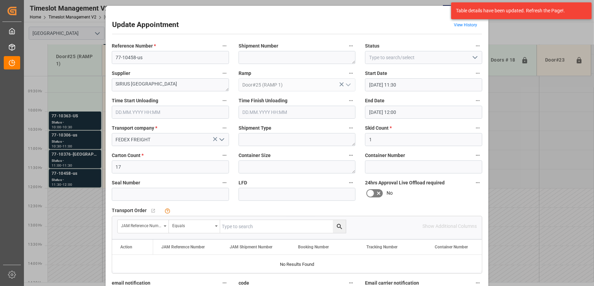
click at [235, 225] on input "text" at bounding box center [283, 226] width 126 height 13
paste input "77-10458-us"
type input "77-10458-us"
click at [341, 222] on button "search button" at bounding box center [339, 226] width 13 height 13
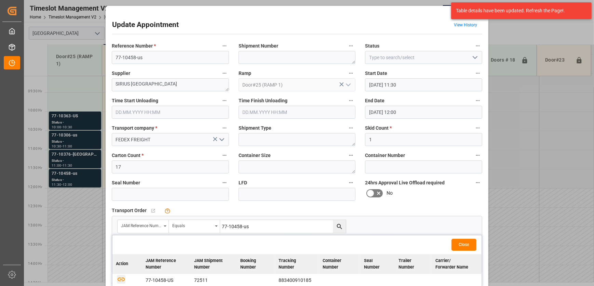
click at [119, 278] on icon "button" at bounding box center [120, 279] width 7 height 4
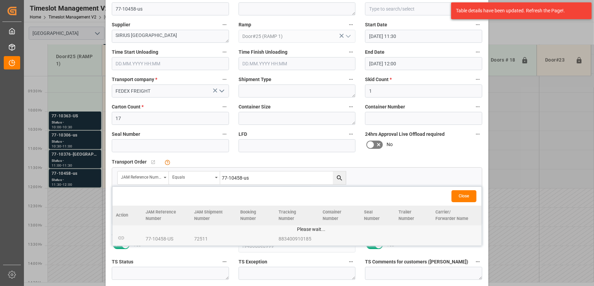
scroll to position [104, 0]
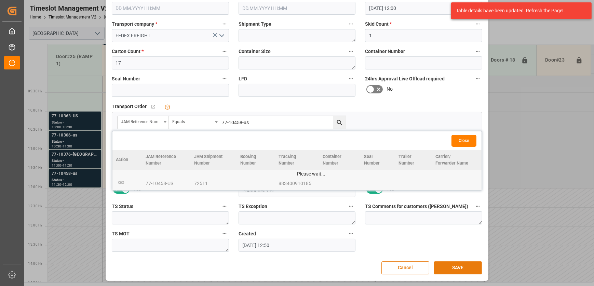
click at [456, 267] on button "SAVE" at bounding box center [458, 267] width 48 height 13
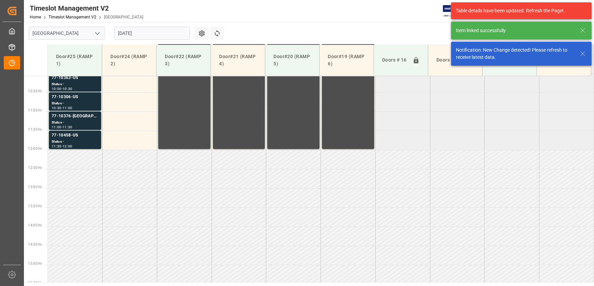
scroll to position [323, 0]
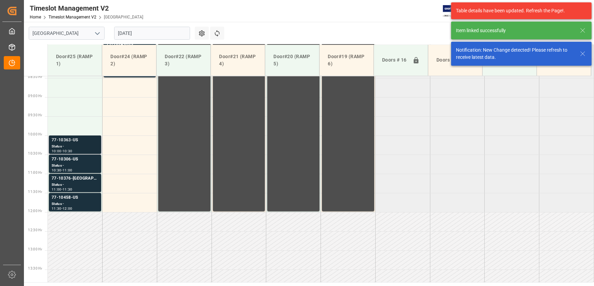
click at [85, 145] on div "Status -" at bounding box center [75, 146] width 47 height 6
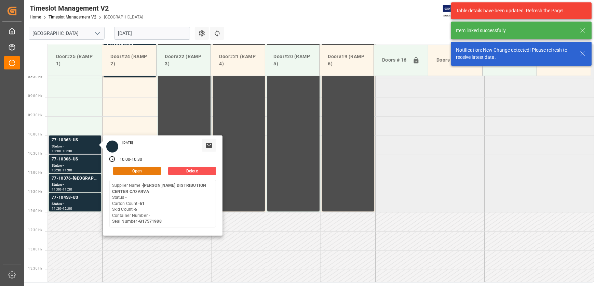
click at [147, 171] on button "Open" at bounding box center [137, 171] width 48 height 8
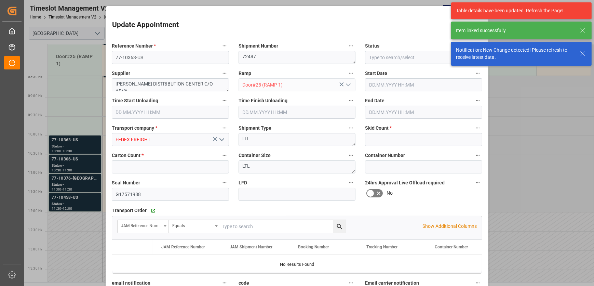
type input "6"
type input "61"
type input "[DATE] 10:00"
type input "[DATE] 10:30"
type input "[DATE] 12:47"
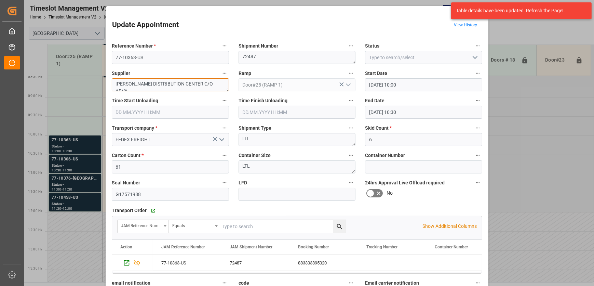
drag, startPoint x: 212, startPoint y: 85, endPoint x: 135, endPoint y: 86, distance: 76.5
click at [135, 86] on textarea "[PERSON_NAME] DISTRIBUTION CENTER C/O ARVA" at bounding box center [170, 84] width 117 height 13
click at [172, 82] on textarea "[PERSON_NAME] MULTIMADIA" at bounding box center [170, 84] width 117 height 13
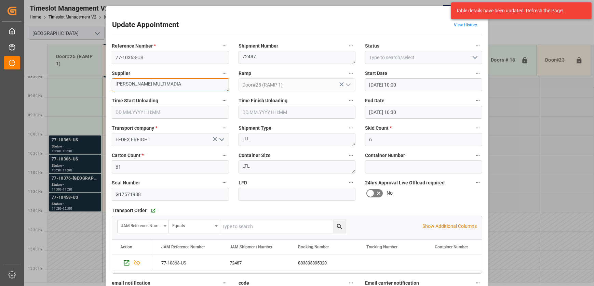
type textarea "[PERSON_NAME] MULTIMADIA"
click at [165, 55] on input "77-10363-US" at bounding box center [170, 57] width 117 height 13
type input "77-10363-US"
click at [180, 88] on textarea "[PERSON_NAME] MULTIMADIA" at bounding box center [170, 84] width 117 height 13
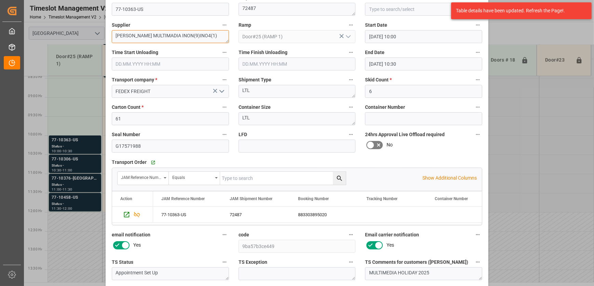
scroll to position [104, 0]
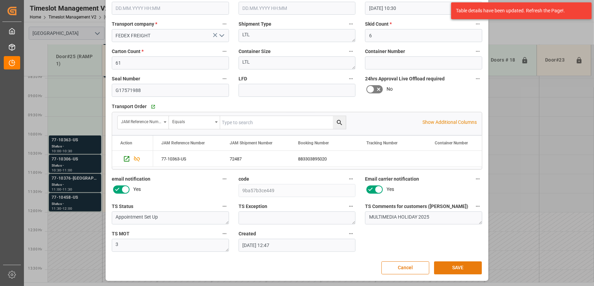
type textarea "[PERSON_NAME] MULTIMADIA INON(9)INO4(1)"
click at [463, 270] on button "SAVE" at bounding box center [458, 267] width 48 height 13
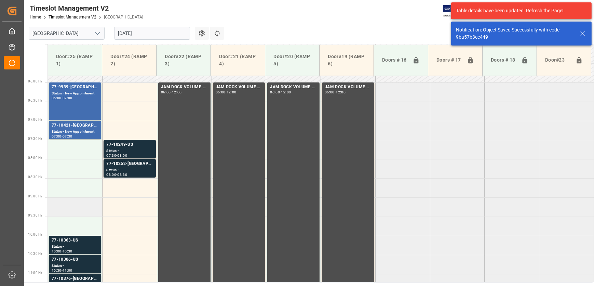
scroll to position [223, 0]
click at [78, 245] on div "Status -" at bounding box center [75, 247] width 47 height 6
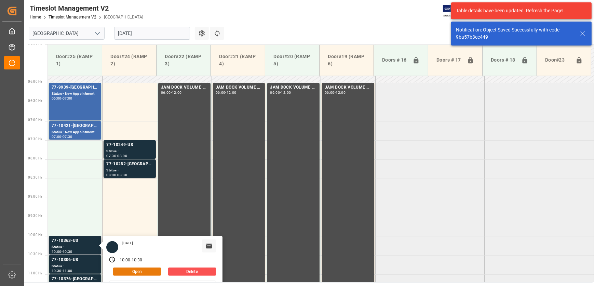
click at [137, 268] on button "Open" at bounding box center [137, 271] width 48 height 8
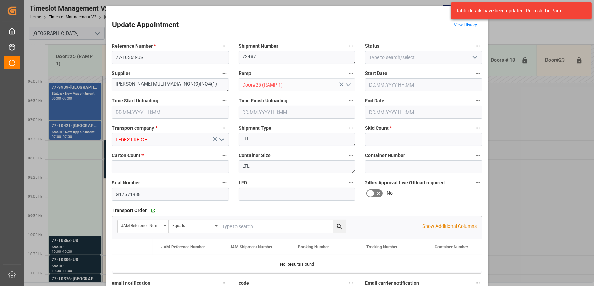
type input "6"
type input "61"
type input "[DATE] 10:00"
type input "[DATE] 10:30"
type input "[DATE] 12:47"
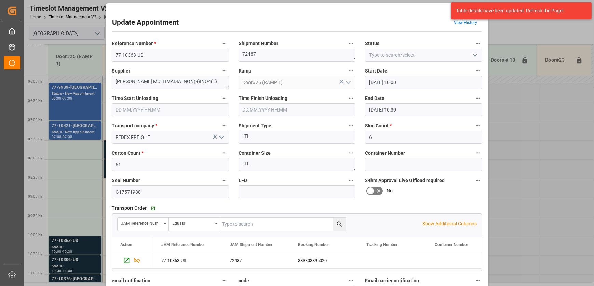
scroll to position [0, 0]
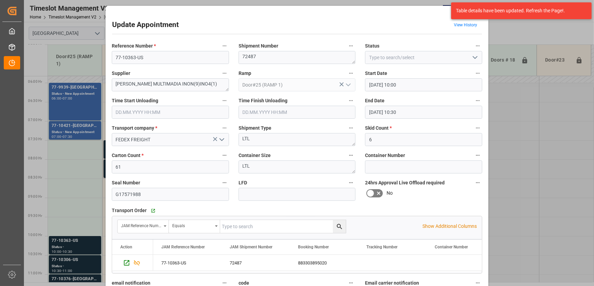
click at [88, 262] on div "Update Appointment View History Reference Number * 77-10363-US Shipment Number …" at bounding box center [297, 143] width 594 height 286
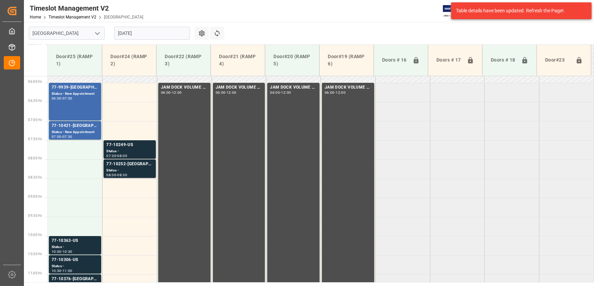
click at [88, 262] on div "77-10306-US" at bounding box center [75, 259] width 47 height 7
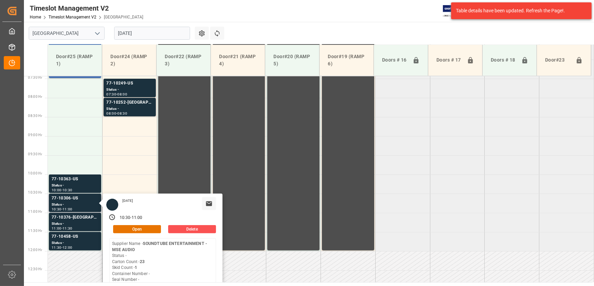
scroll to position [285, 0]
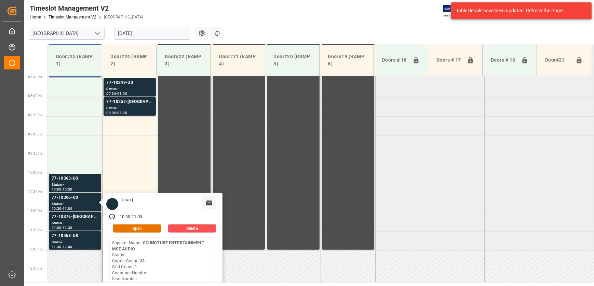
click at [150, 232] on div "[DATE] 10:30 - 11:00 Open Delete Supplier Name - SOUNDTUBE ENTERTAINMENT - MSE …" at bounding box center [163, 243] width 120 height 100
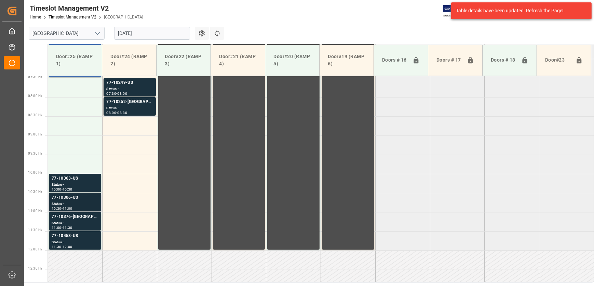
click at [69, 203] on div "Status -" at bounding box center [75, 204] width 47 height 6
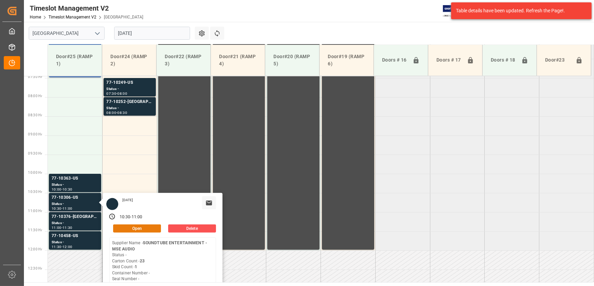
click at [147, 226] on button "Open" at bounding box center [137, 228] width 48 height 8
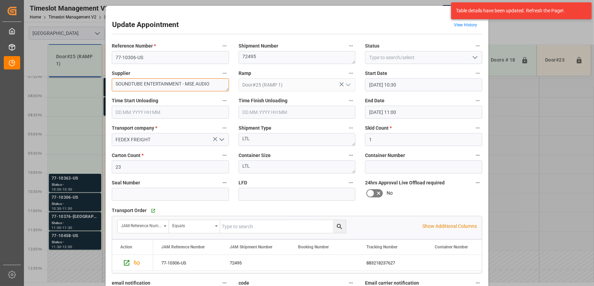
drag, startPoint x: 213, startPoint y: 82, endPoint x: 143, endPoint y: 88, distance: 69.5
click at [143, 88] on textarea "SOUNDTUBE ENTERTAINMENT - MSE AUDIO" at bounding box center [170, 84] width 117 height 13
drag, startPoint x: 162, startPoint y: 58, endPoint x: 106, endPoint y: 60, distance: 56.0
click at [107, 60] on div "Reference Number * 77-10306-US" at bounding box center [170, 52] width 127 height 27
click at [170, 88] on textarea "SOUNDTUBE INO6(" at bounding box center [170, 84] width 117 height 13
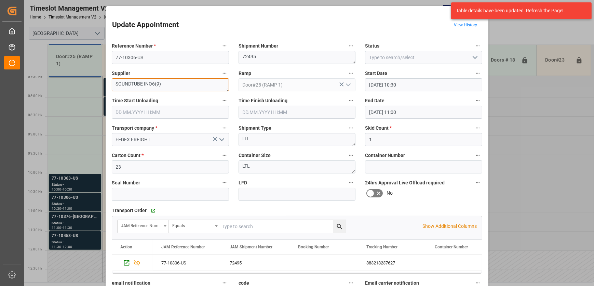
type textarea "SOUNDTUBE INO6(9)"
drag, startPoint x: 149, startPoint y: 57, endPoint x: 77, endPoint y: 59, distance: 72.1
click at [78, 59] on div "Update Appointment View History Reference Number * 77-10306-US Shipment Number …" at bounding box center [297, 143] width 594 height 286
drag, startPoint x: 141, startPoint y: 82, endPoint x: 67, endPoint y: 85, distance: 74.5
click at [67, 85] on div "Update Appointment View History Reference Number * 77-10306-US Shipment Number …" at bounding box center [297, 143] width 594 height 286
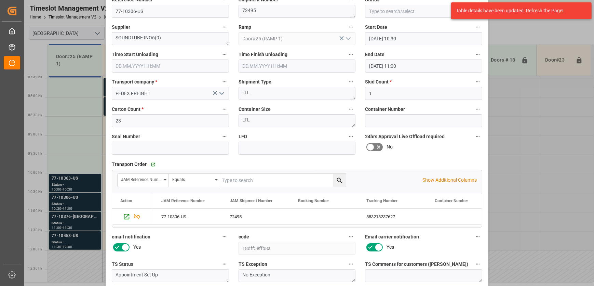
scroll to position [104, 0]
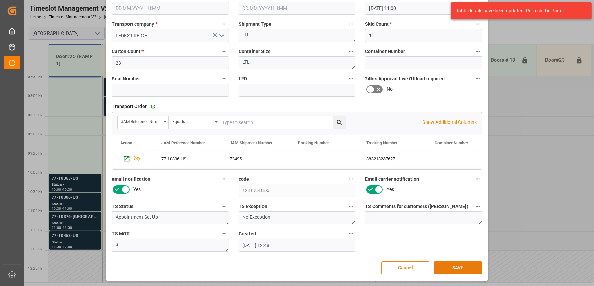
click at [459, 266] on button "SAVE" at bounding box center [458, 267] width 48 height 13
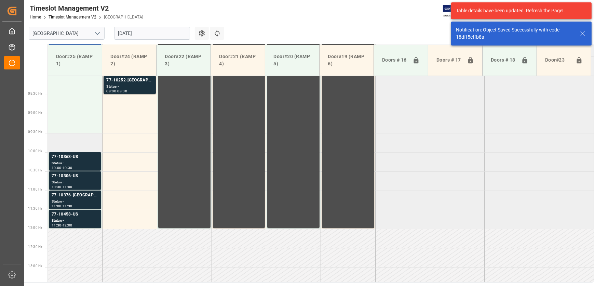
scroll to position [254, 0]
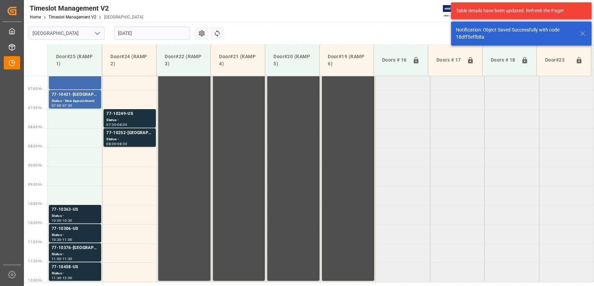
click at [79, 212] on div "77-10363-US" at bounding box center [75, 209] width 47 height 7
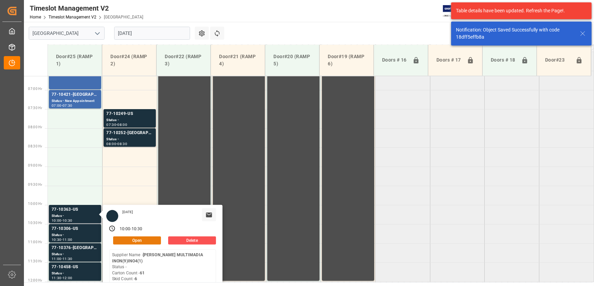
click at [144, 239] on button "Open" at bounding box center [137, 240] width 48 height 8
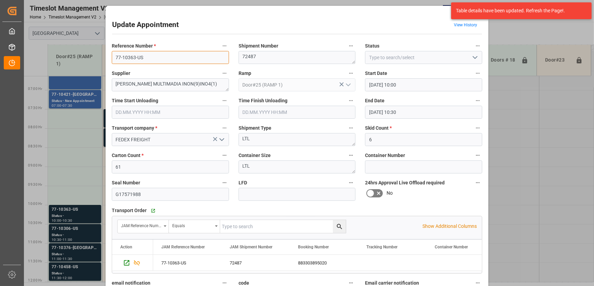
drag, startPoint x: 151, startPoint y: 57, endPoint x: 87, endPoint y: 58, distance: 63.9
click at [89, 58] on div "Update Appointment View History Reference Number * 77-10363-US Shipment Number …" at bounding box center [297, 143] width 594 height 286
click at [70, 251] on div "Update Appointment View History Reference Number * 77-10363-US Shipment Number …" at bounding box center [297, 143] width 594 height 286
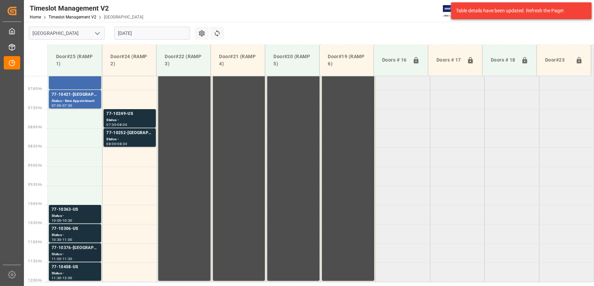
click at [69, 251] on div "Status -" at bounding box center [75, 254] width 47 height 6
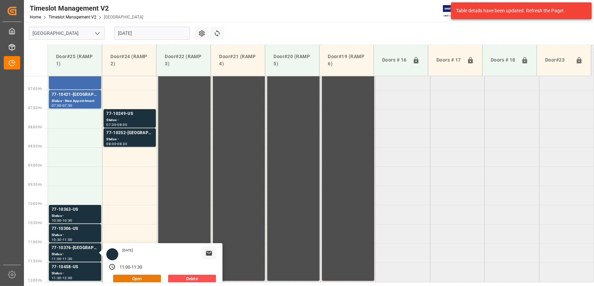
click at [123, 276] on button "Open" at bounding box center [137, 278] width 48 height 8
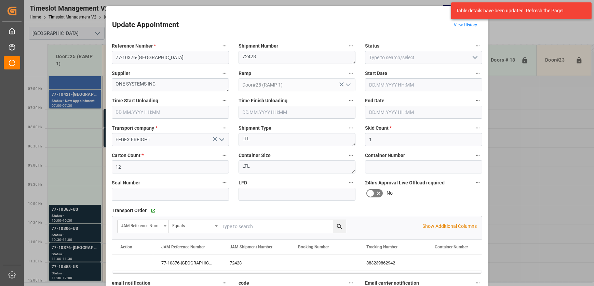
type input "[DATE] 11:00"
type input "[DATE] 11:30"
type input "[DATE] 12:49"
drag, startPoint x: 151, startPoint y: 54, endPoint x: 64, endPoint y: 60, distance: 86.6
click at [69, 60] on div "Update Appointment View History Reference Number * 77-10376-US Shipment Number …" at bounding box center [297, 143] width 594 height 286
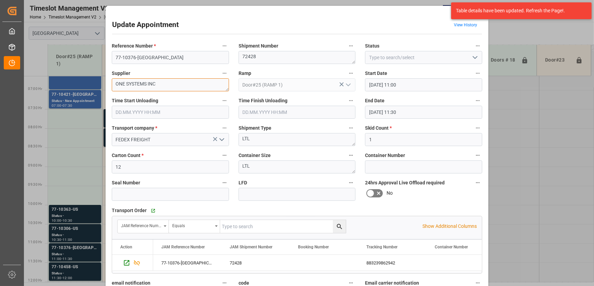
drag, startPoint x: 145, startPoint y: 85, endPoint x: 91, endPoint y: 85, distance: 54.6
click at [91, 85] on div "Update Appointment View History Reference Number * 77-10376-US Shipment Number …" at bounding box center [297, 143] width 594 height 286
click at [145, 57] on input "77-10376-[GEOGRAPHIC_DATA]" at bounding box center [170, 57] width 117 height 13
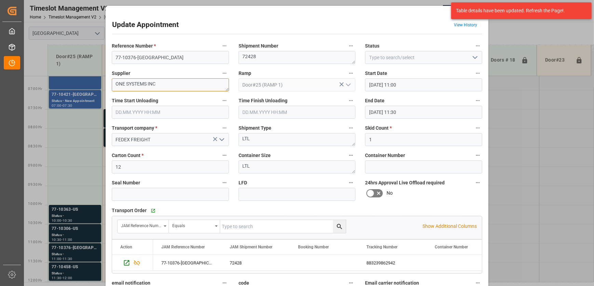
click at [191, 84] on textarea "ONE SYSTEMS INC" at bounding box center [170, 84] width 117 height 13
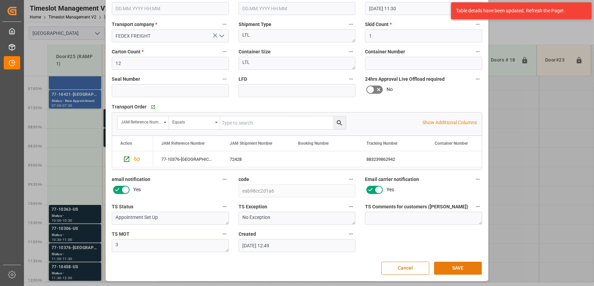
scroll to position [104, 0]
type textarea "ONE SYSTEMS INO6(3)"
click at [467, 268] on button "SAVE" at bounding box center [458, 267] width 48 height 13
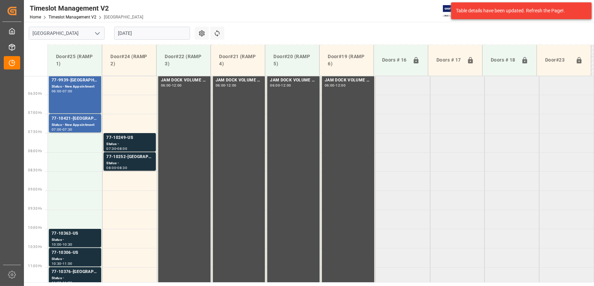
scroll to position [354, 0]
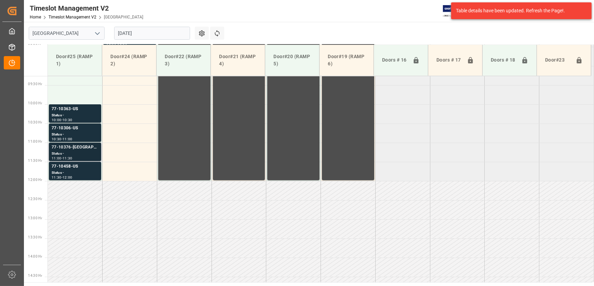
click at [73, 148] on div "77-10376-[GEOGRAPHIC_DATA]" at bounding box center [75, 147] width 47 height 7
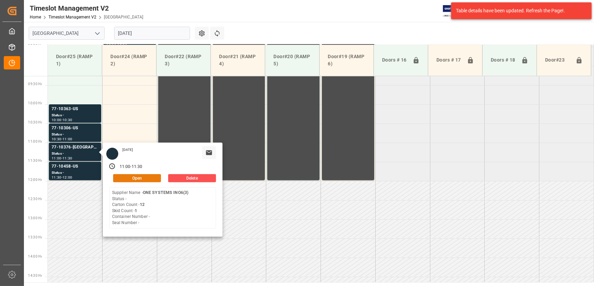
click at [149, 175] on button "Open" at bounding box center [137, 178] width 48 height 8
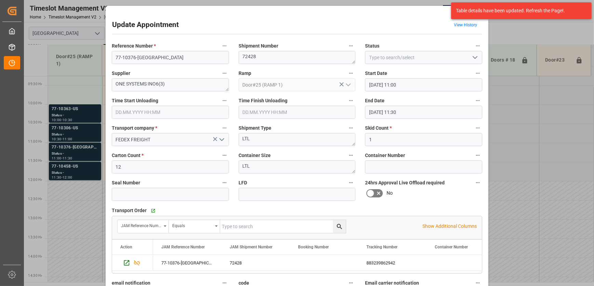
click at [517, 122] on div "Update Appointment View History Reference Number * 77-10376-US Shipment Number …" at bounding box center [297, 143] width 594 height 286
